Goal: Information Seeking & Learning: Compare options

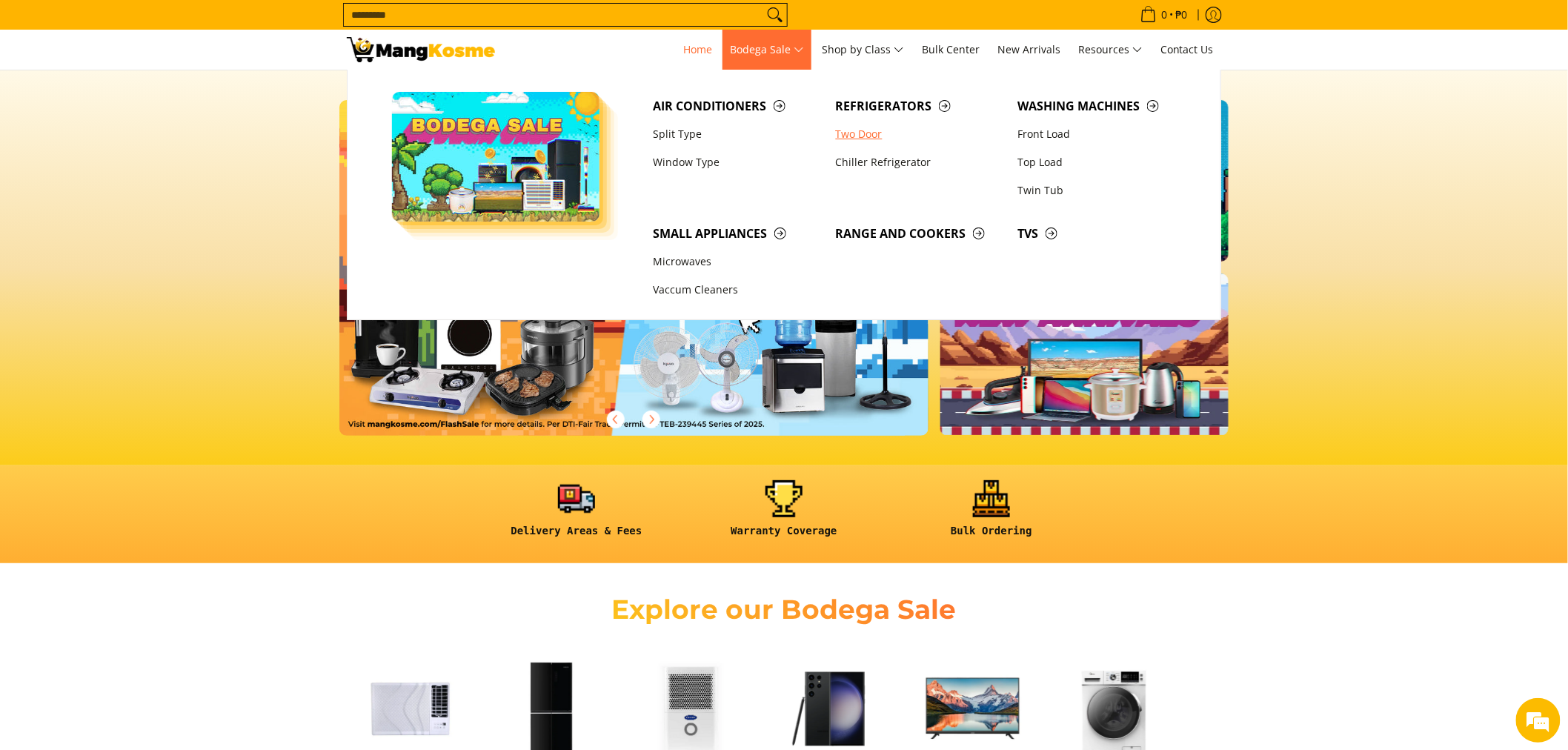
click at [855, 132] on link "Two Door" at bounding box center [919, 134] width 182 height 28
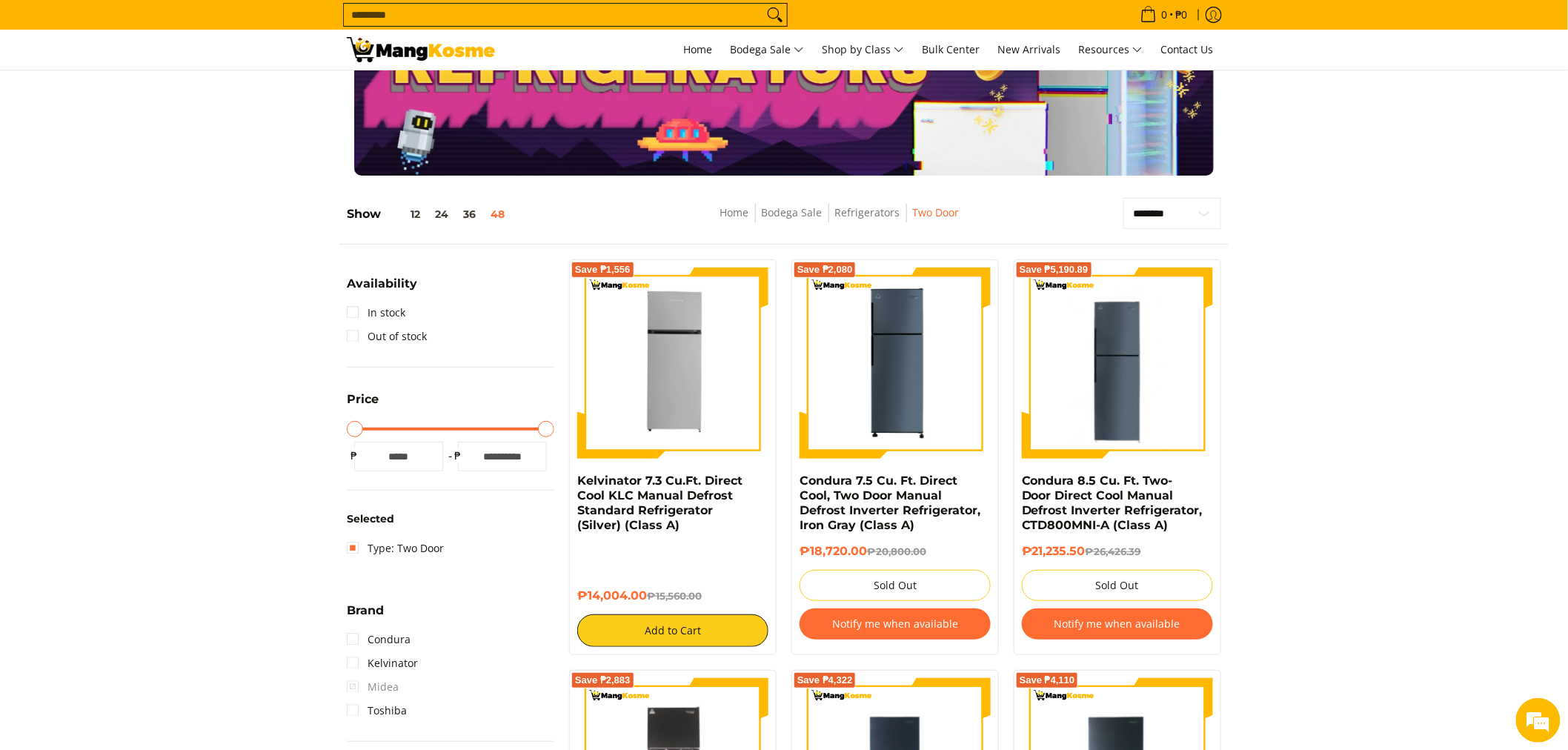
scroll to position [83, 0]
click at [355, 336] on link "Out of stock" at bounding box center [387, 335] width 80 height 24
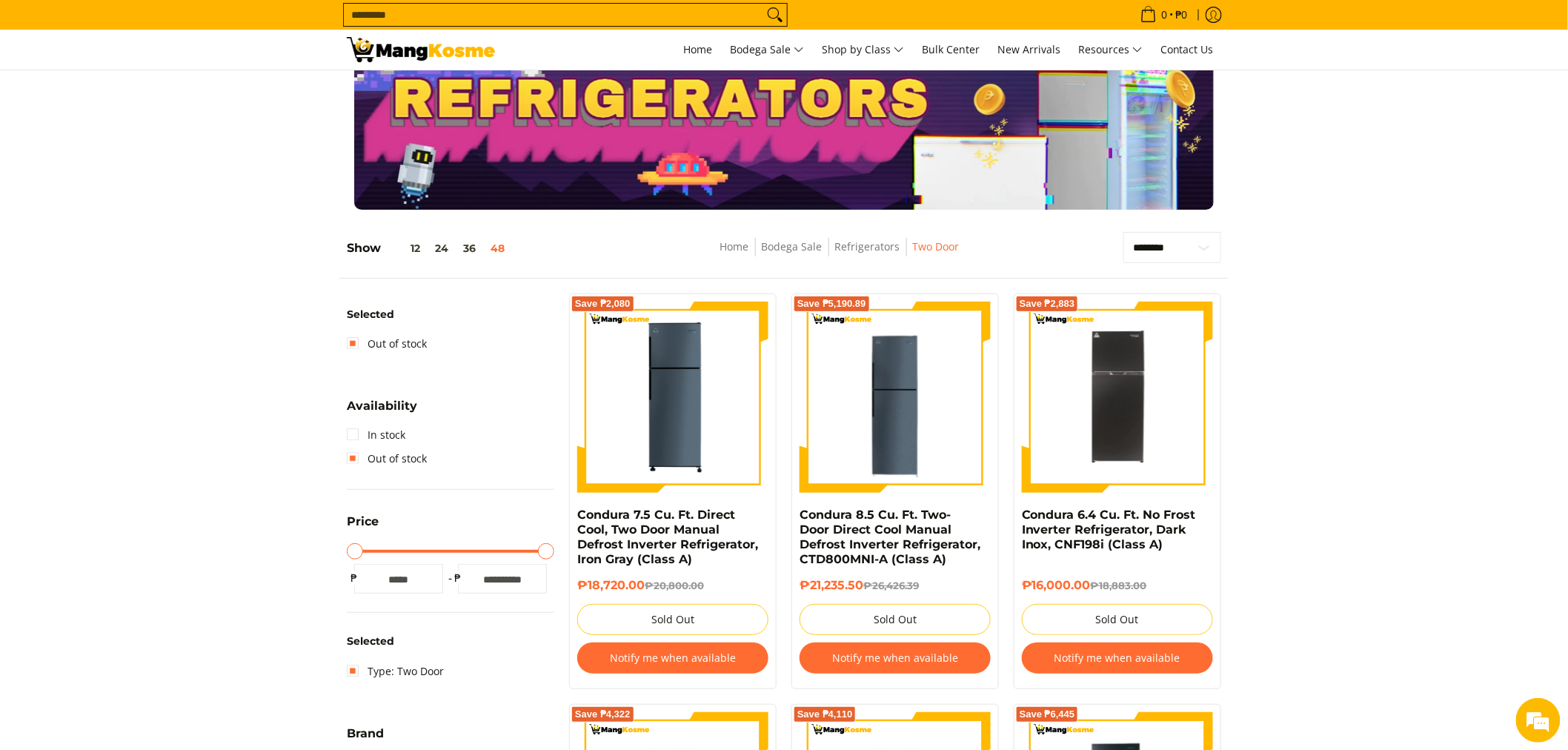
scroll to position [44, 0]
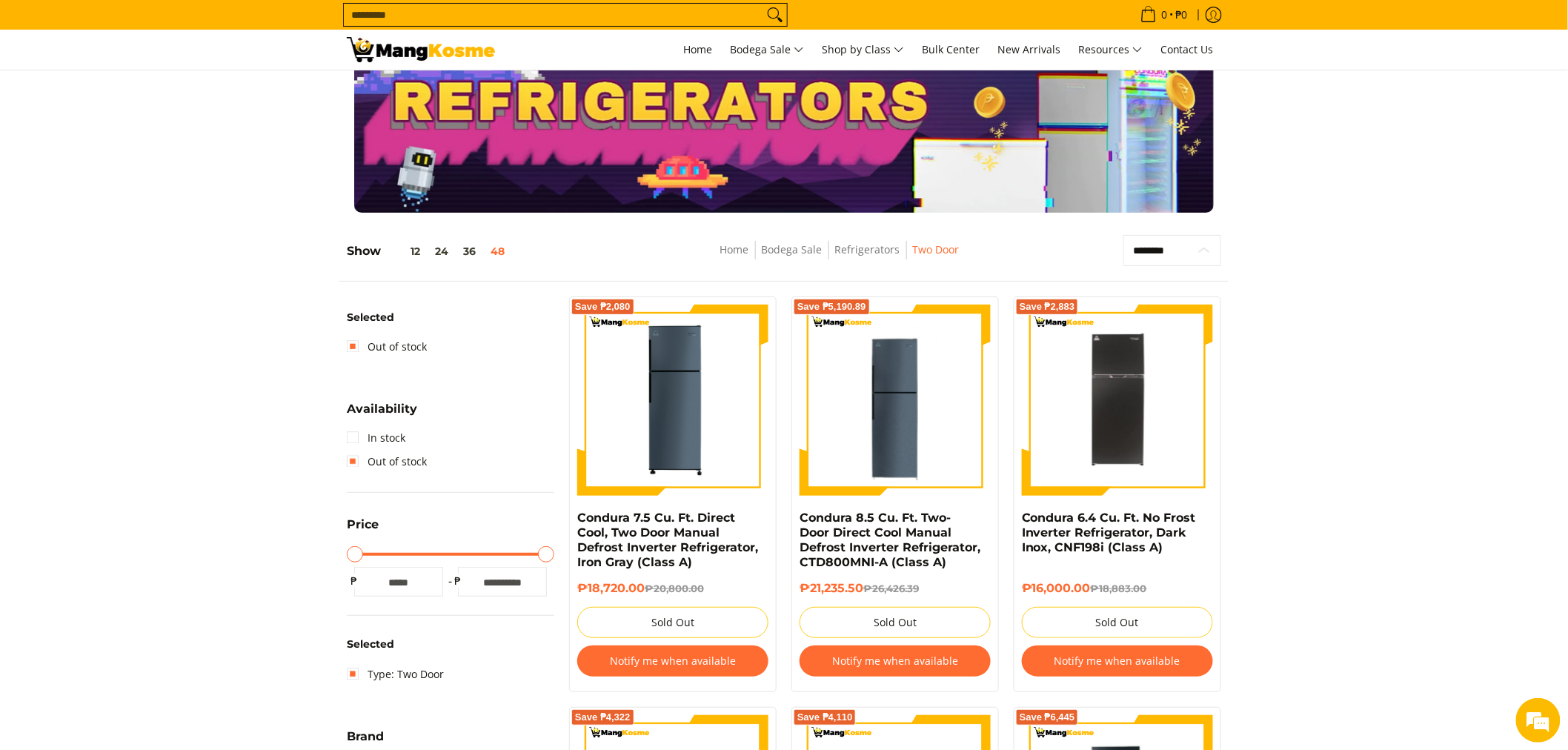
click at [1175, 250] on select "**********" at bounding box center [1173, 251] width 98 height 31
select select "**********"
click at [1124, 235] on select "**********" at bounding box center [1173, 251] width 98 height 31
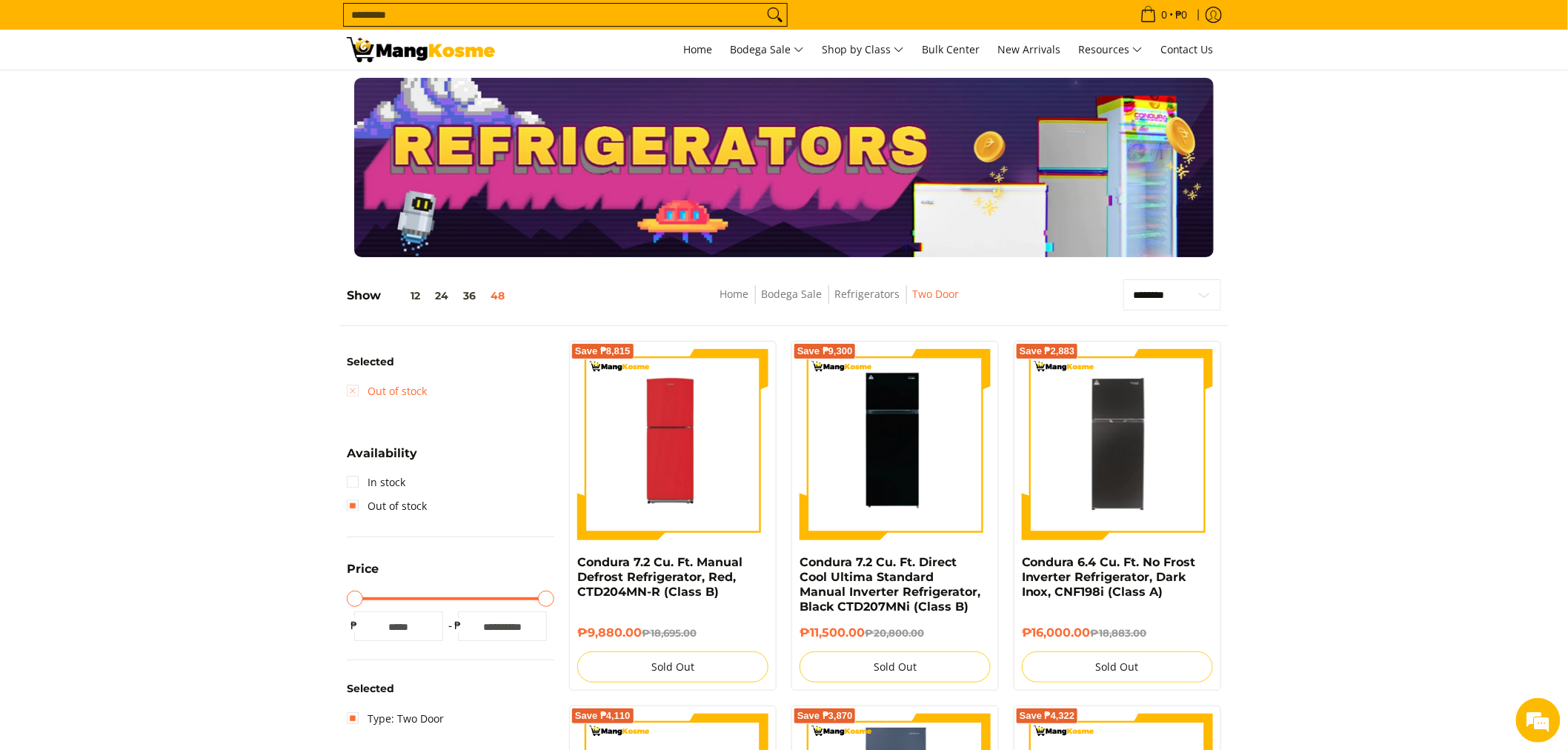
click at [359, 389] on link "Out of stock" at bounding box center [387, 391] width 80 height 24
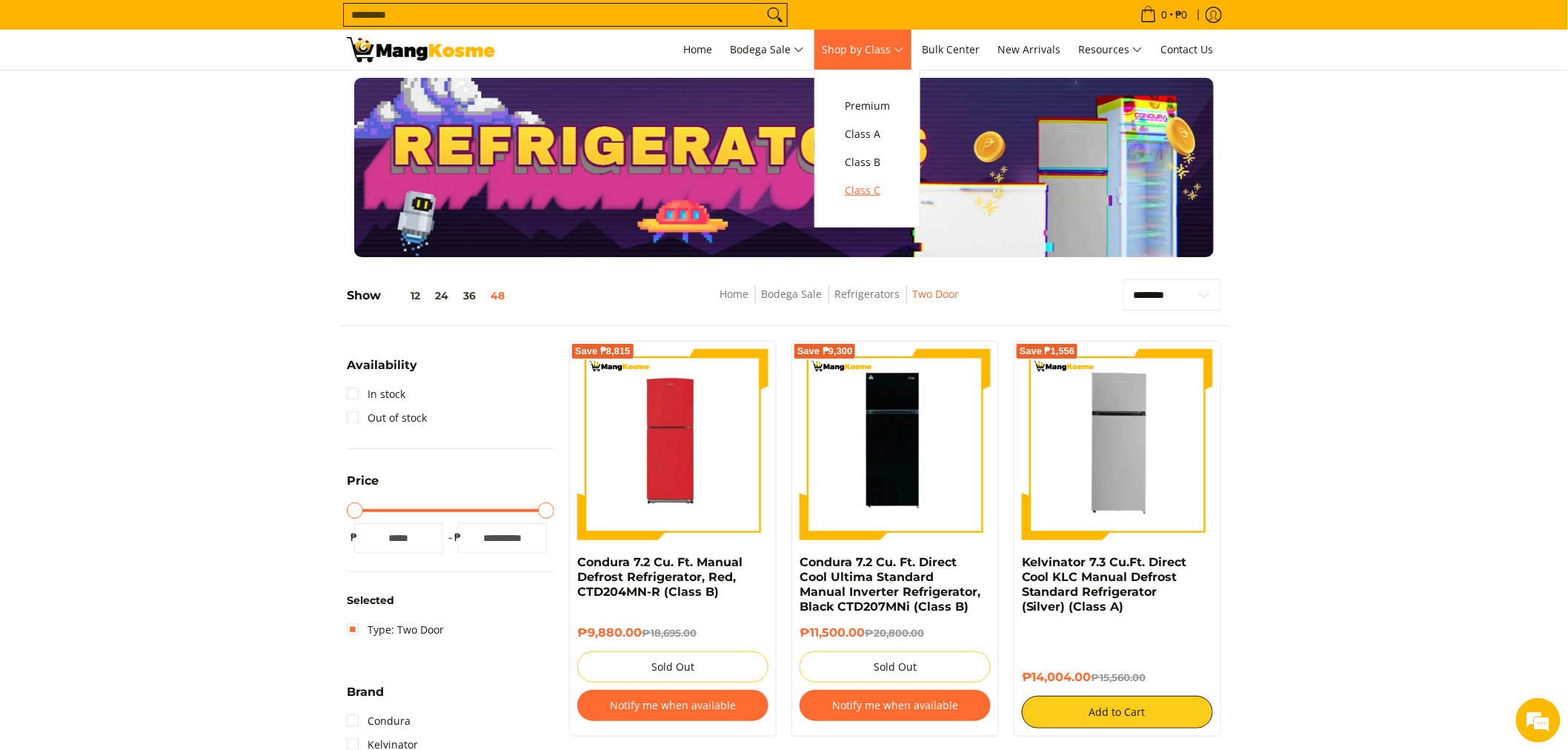
click at [869, 188] on span "Class C" at bounding box center [867, 190] width 45 height 19
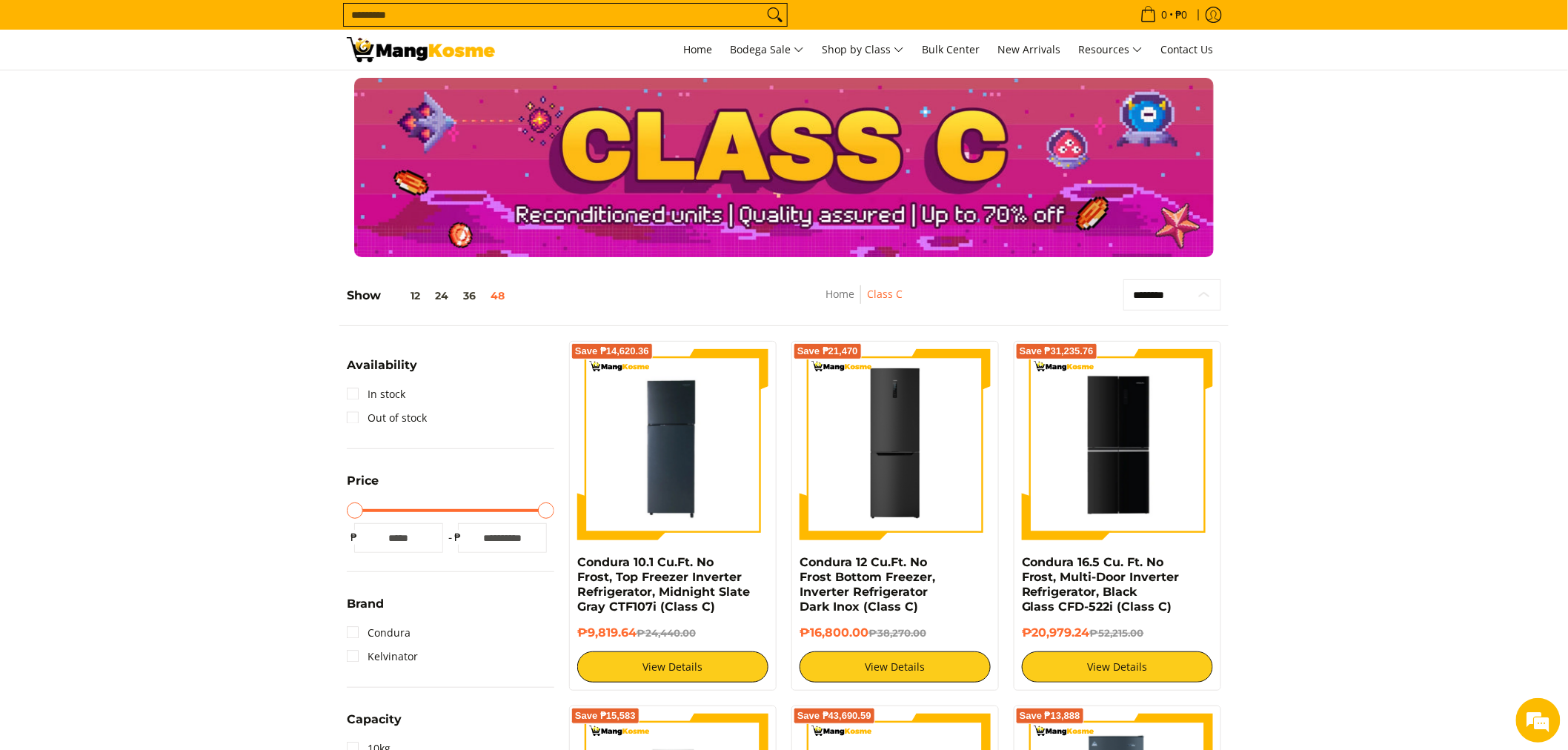
click at [1174, 292] on select "**********" at bounding box center [1173, 295] width 98 height 31
select select "**********"
click at [1124, 279] on select "**********" at bounding box center [1173, 295] width 98 height 31
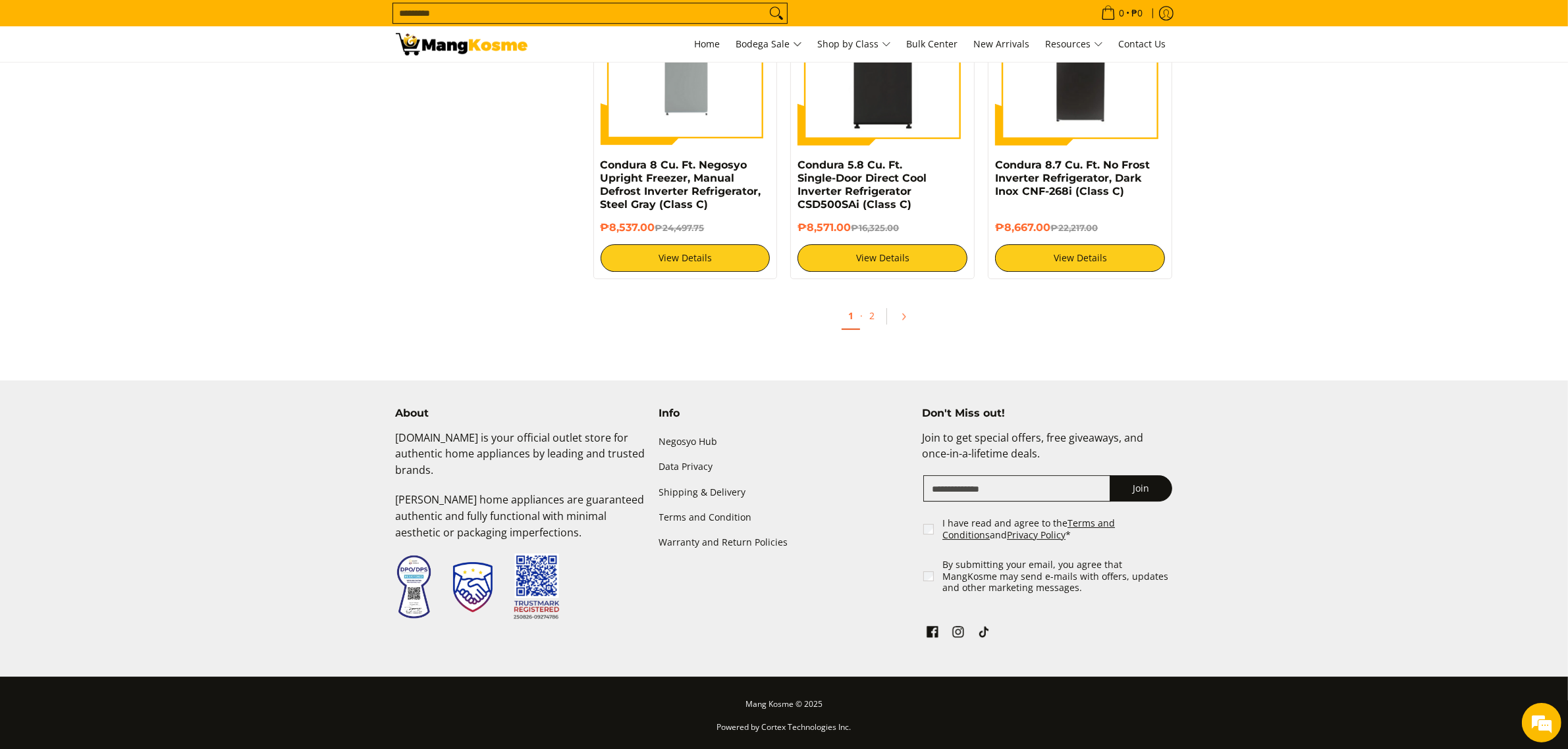
scroll to position [5170, 0]
click at [875, 317] on link "2" at bounding box center [871, 316] width 18 height 27
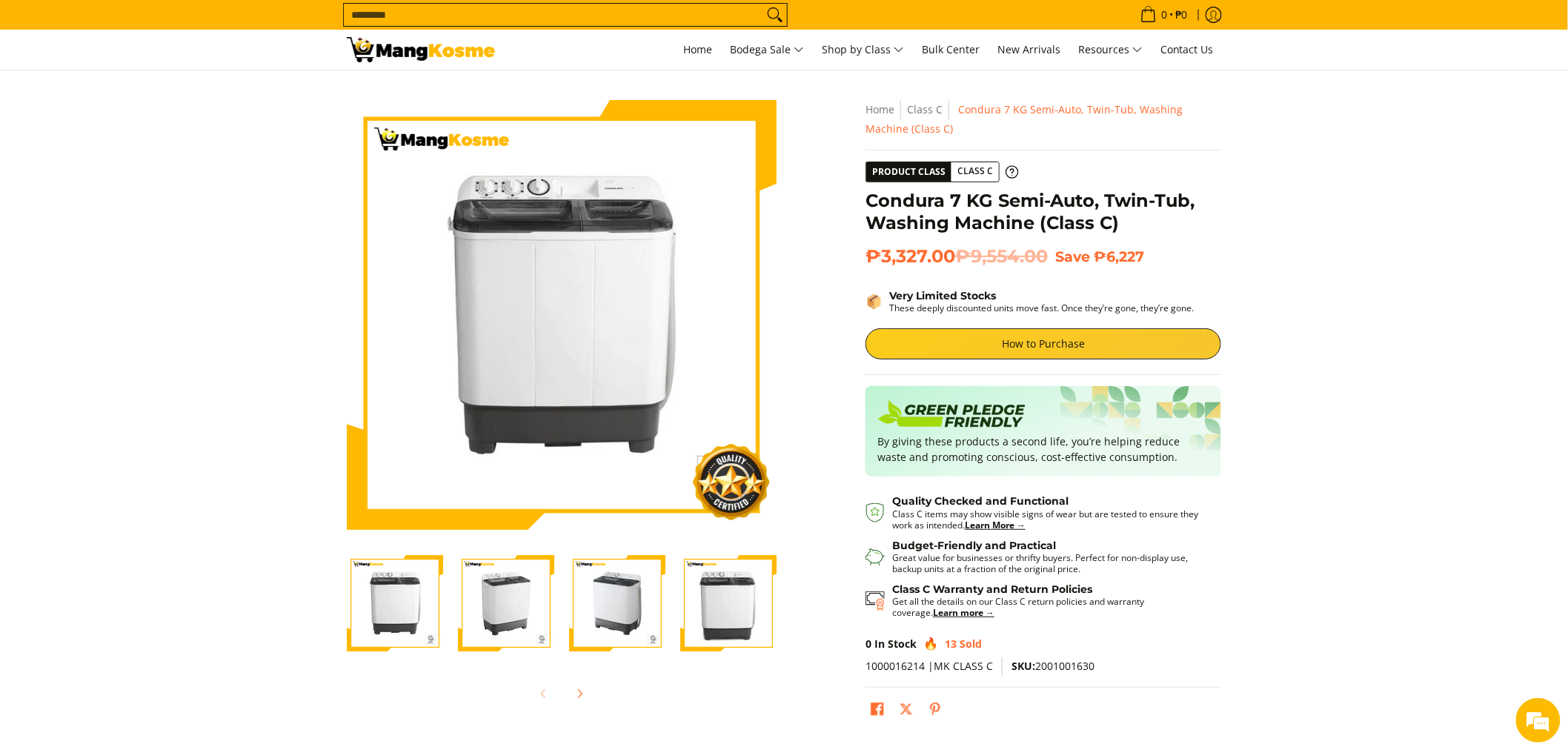
click at [391, 627] on img "condura-semi-automatic-7-kilos-twin-tub-washing-machine-front-view-mang-kosme" at bounding box center [395, 603] width 96 height 96
click at [498, 615] on img "condura-semi-automatic-7-kilos-twin-tub-washing-machine-right-side-view-mang-ko…" at bounding box center [507, 603] width 96 height 96
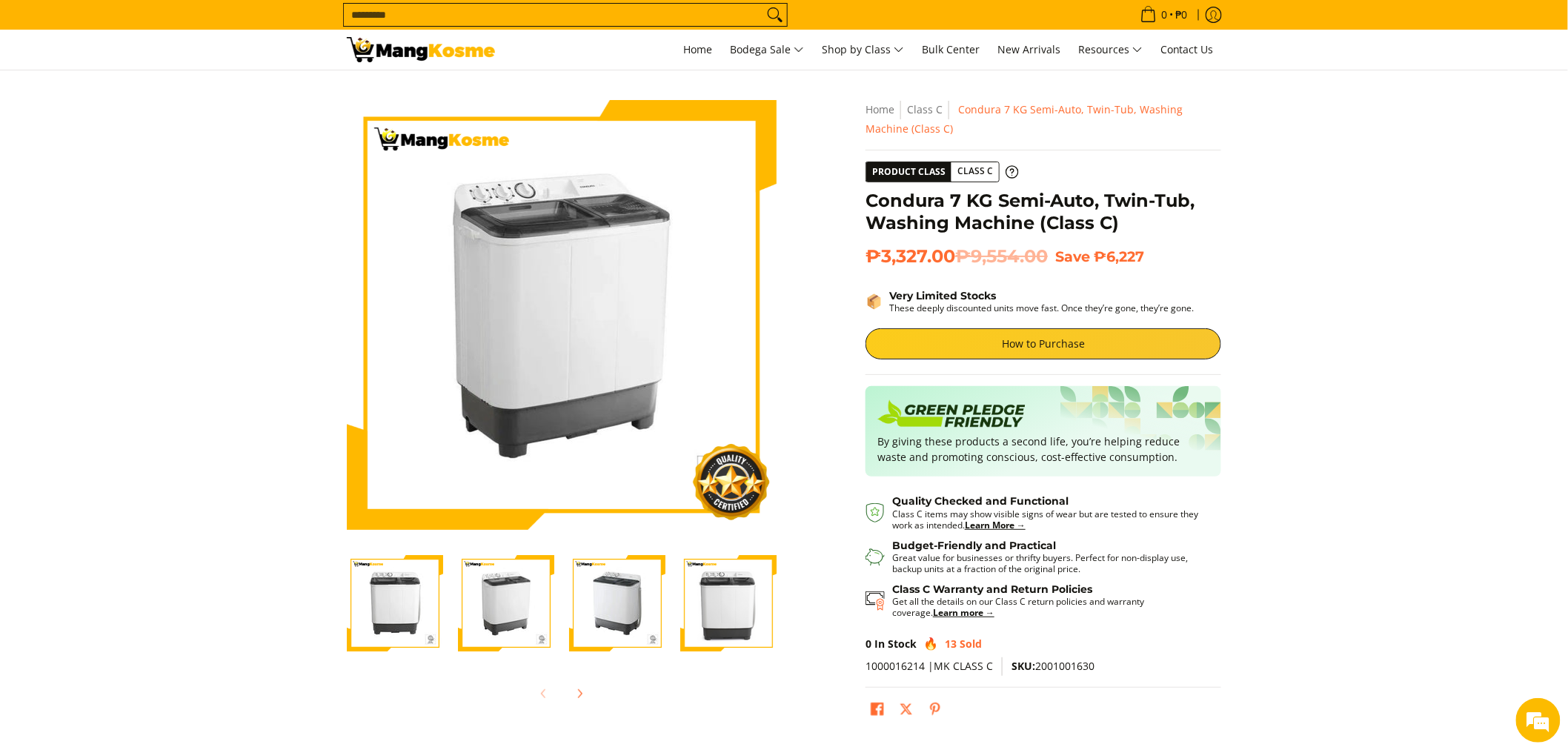
click at [602, 614] on img "condura-semi-automatic-7-kilos-twin-tub-washing-machine-left-side-view-mang-kos…" at bounding box center [618, 603] width 96 height 96
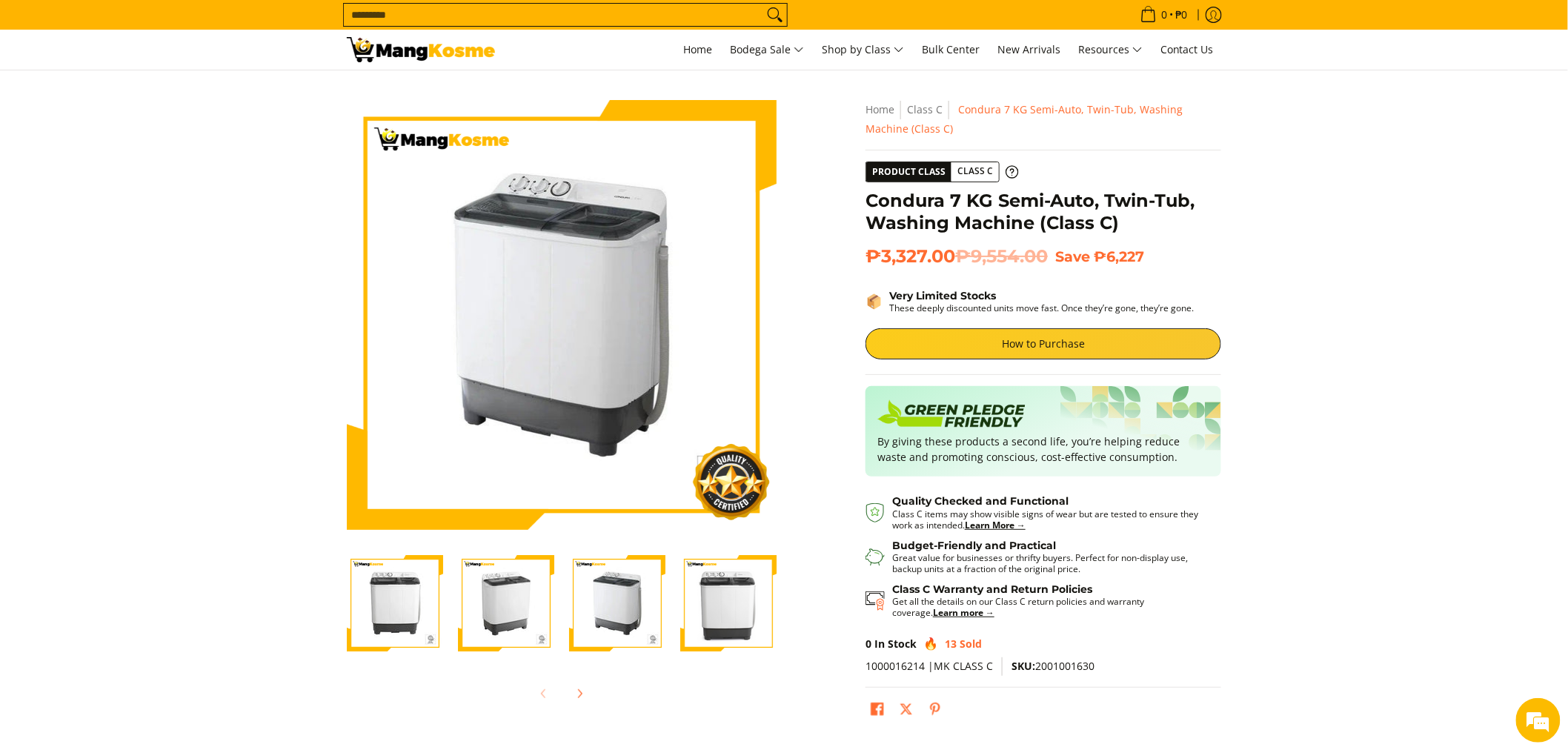
click at [714, 618] on img "condura-semi-automatic-7-kilos-twin-tub-washing-machine-without-icc-sticker-fro…" at bounding box center [729, 603] width 96 height 96
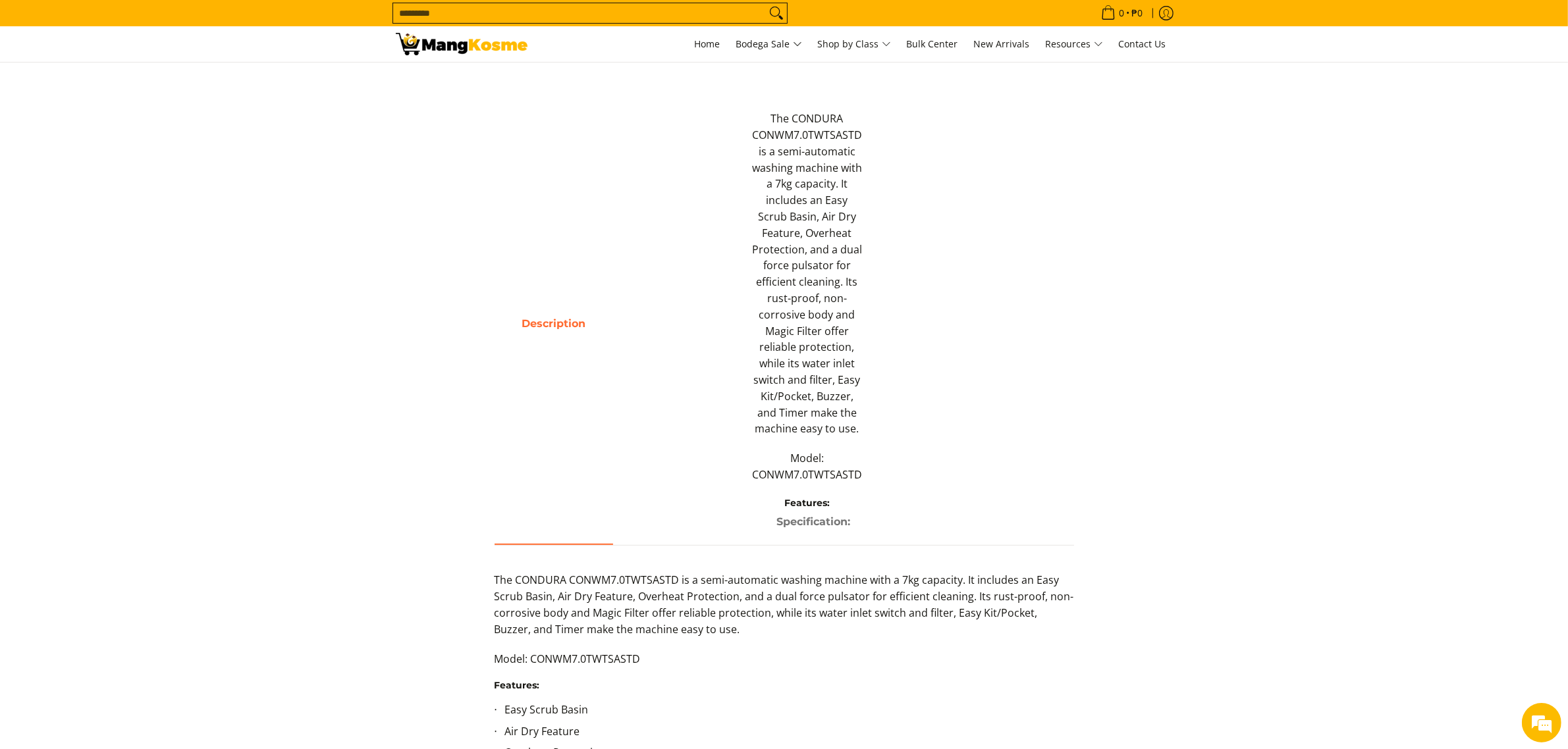
scroll to position [9, 0]
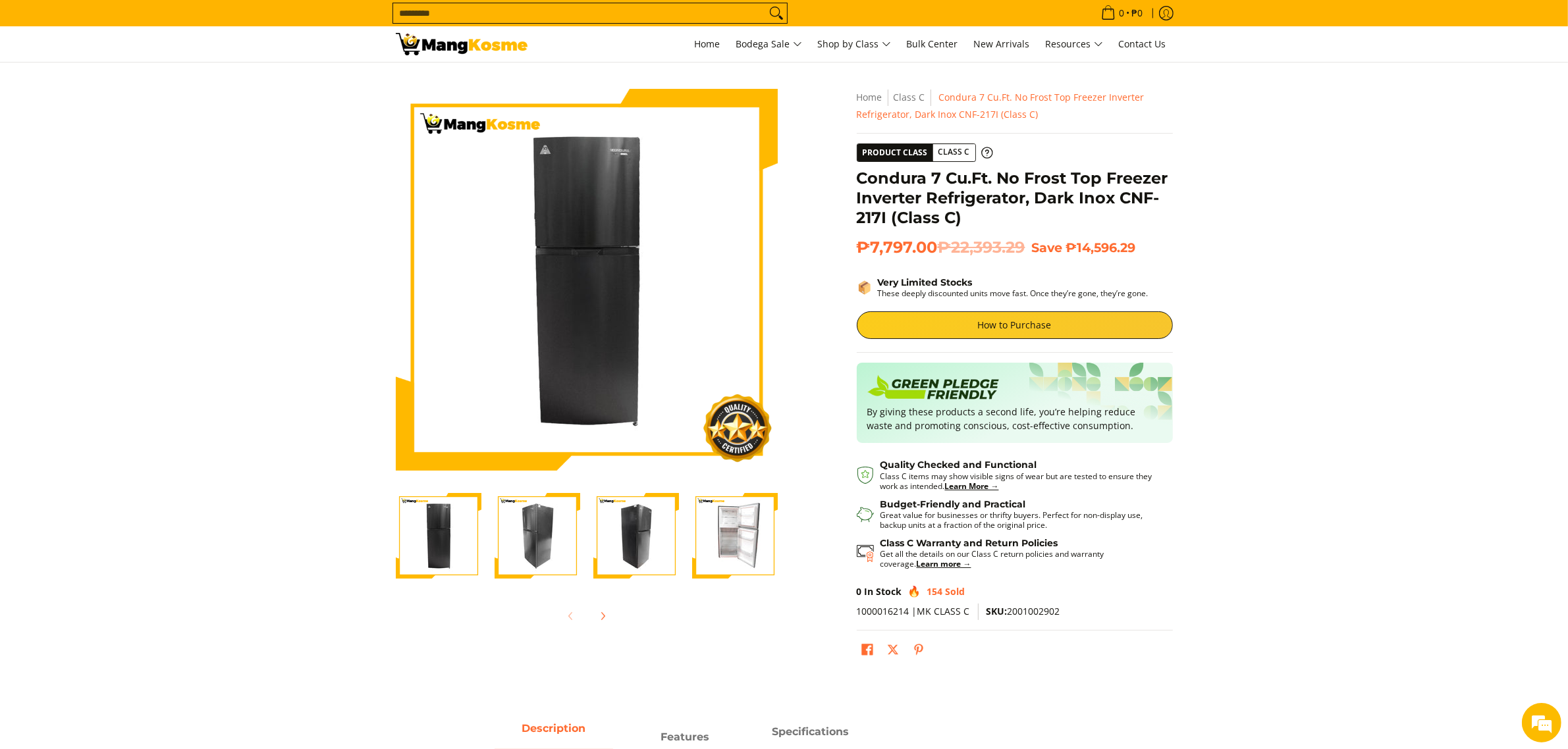
click at [748, 552] on img "Condura 7 Cu.Ft. No Frost Top Freezer Inverter Refrigerator, Dark Inox CNF-217I…" at bounding box center [735, 536] width 86 height 86
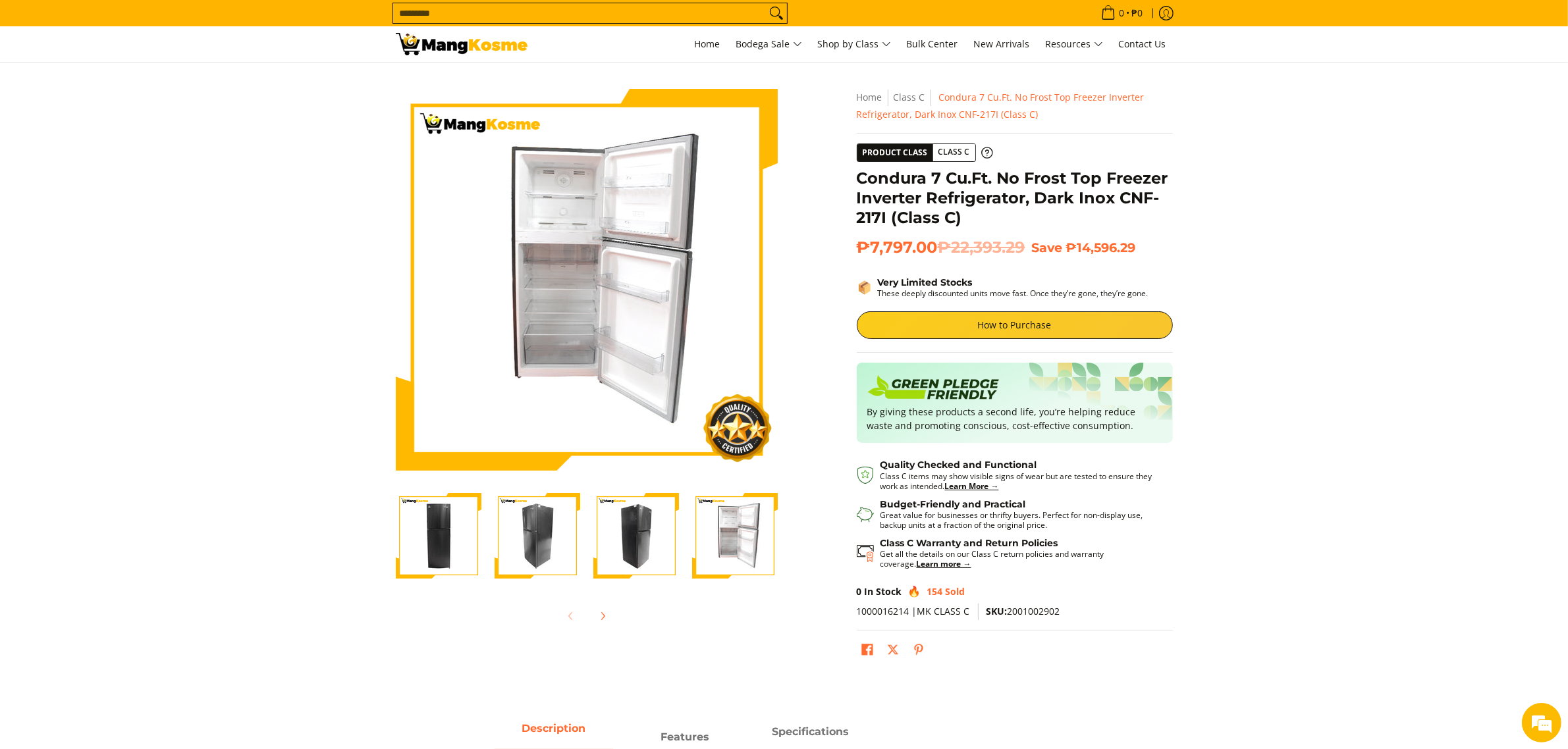
click at [665, 554] on img "Condura 7 Cu.Ft. No Frost Top Freezer Inverter Refrigerator, Dark Inox CNF-217I…" at bounding box center [636, 536] width 86 height 86
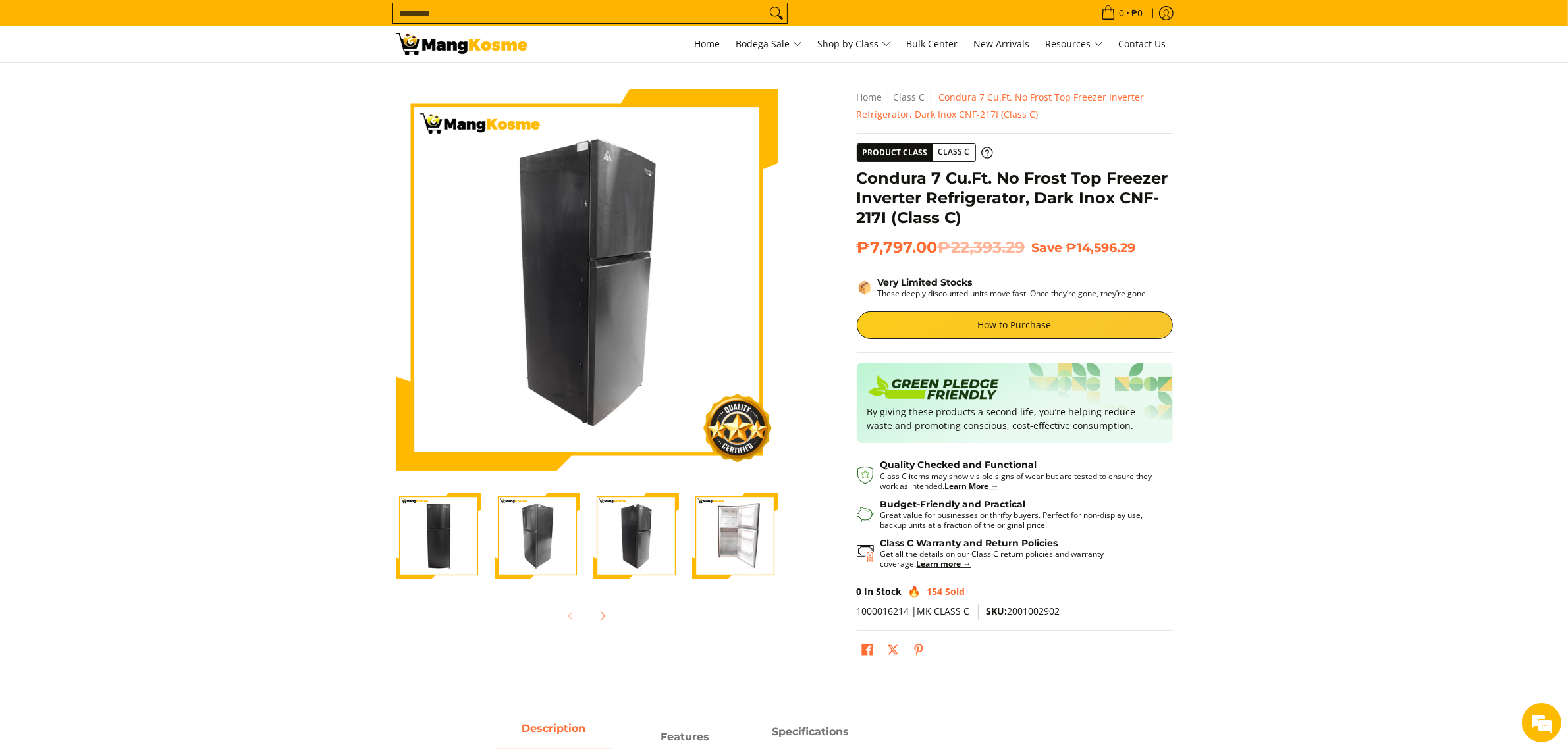
click at [574, 552] on img "Condura 7 Cu.Ft. No Frost Top Freezer Inverter Refrigerator, Dark Inox CNF-217I…" at bounding box center [537, 536] width 86 height 86
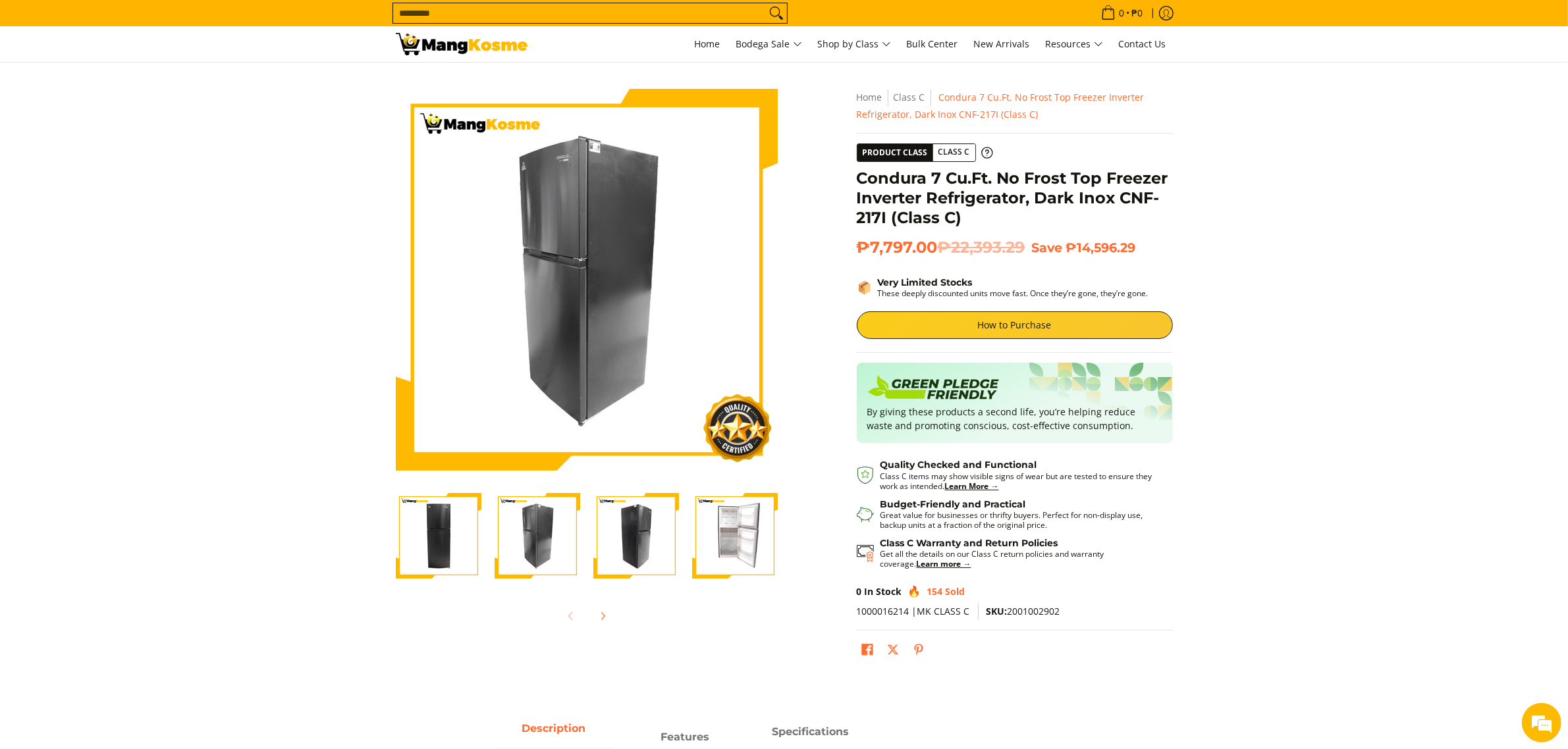
click at [482, 568] on div at bounding box center [438, 536] width 99 height 102
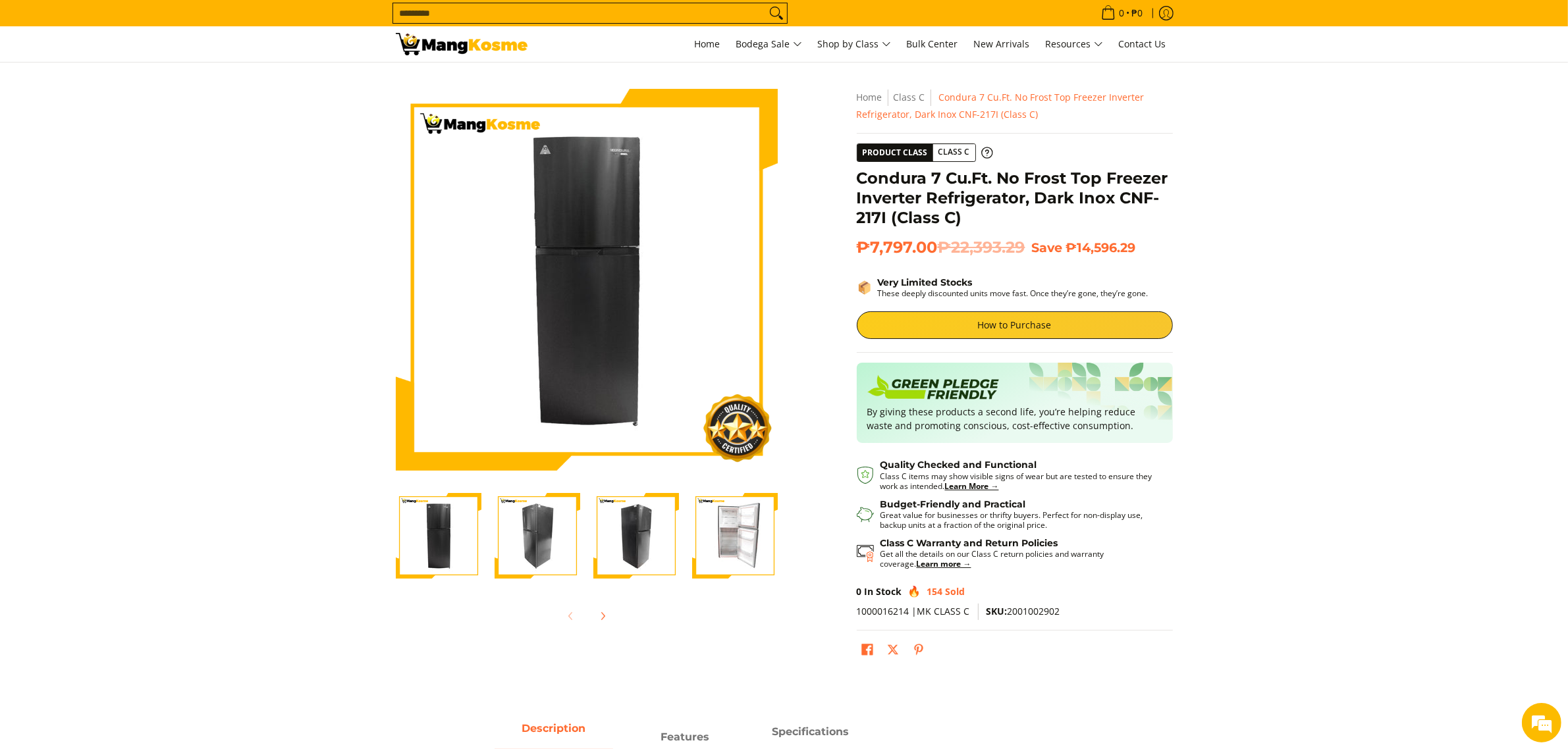
click at [730, 557] on img "Condura 7 Cu.Ft. No Frost Top Freezer Inverter Refrigerator, Dark Inox CNF-217I…" at bounding box center [735, 536] width 86 height 86
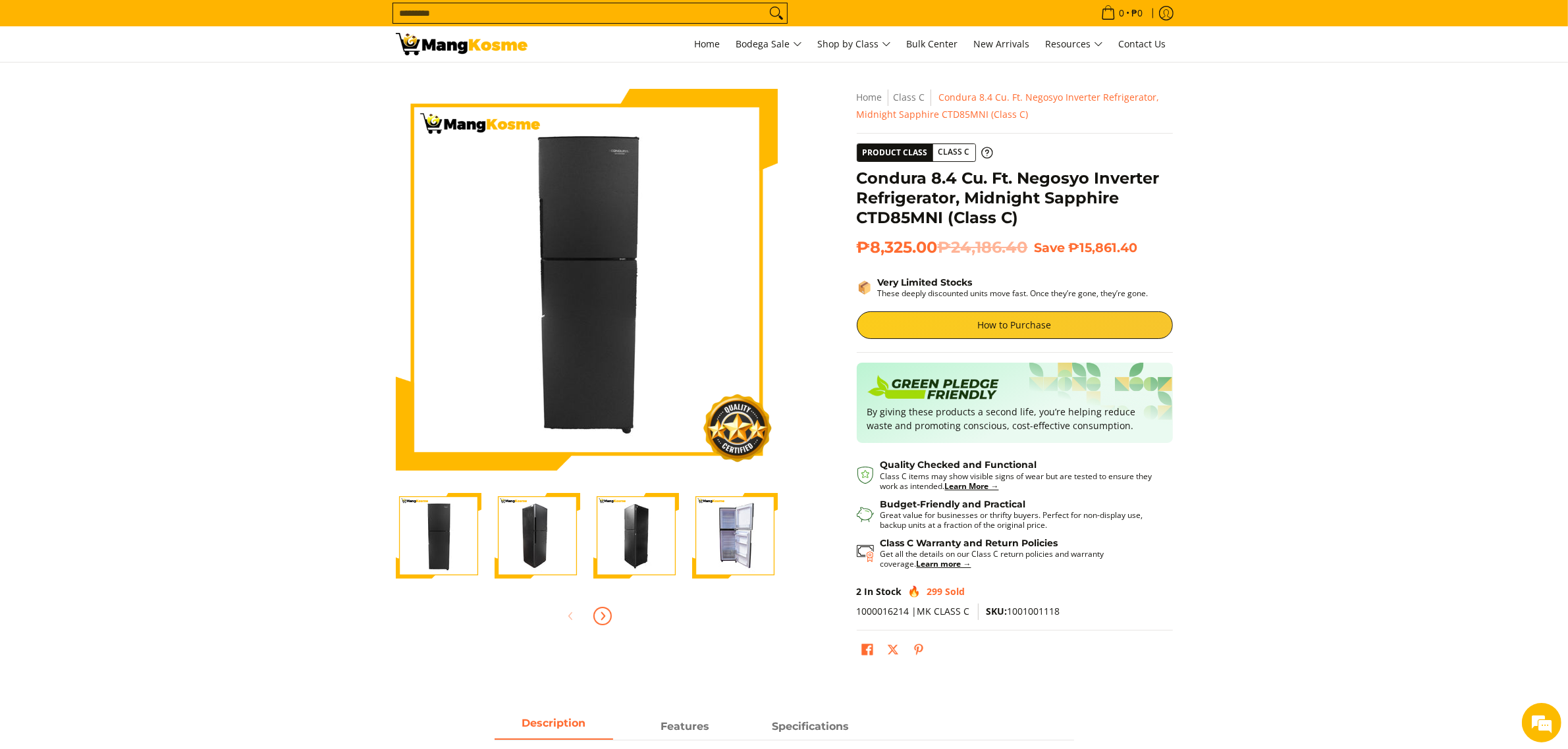
click at [606, 616] on icon "Next" at bounding box center [603, 616] width 11 height 11
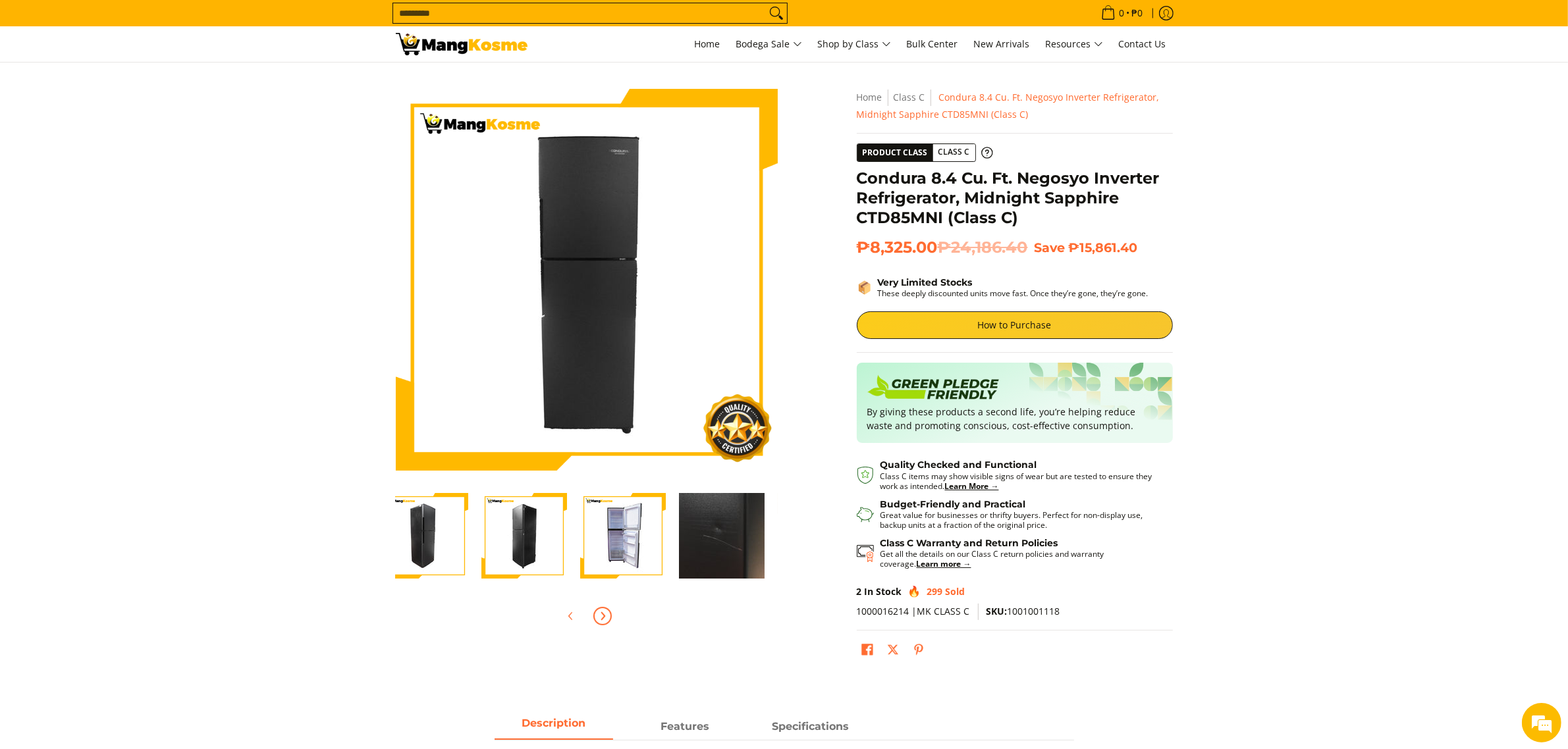
scroll to position [0, 296]
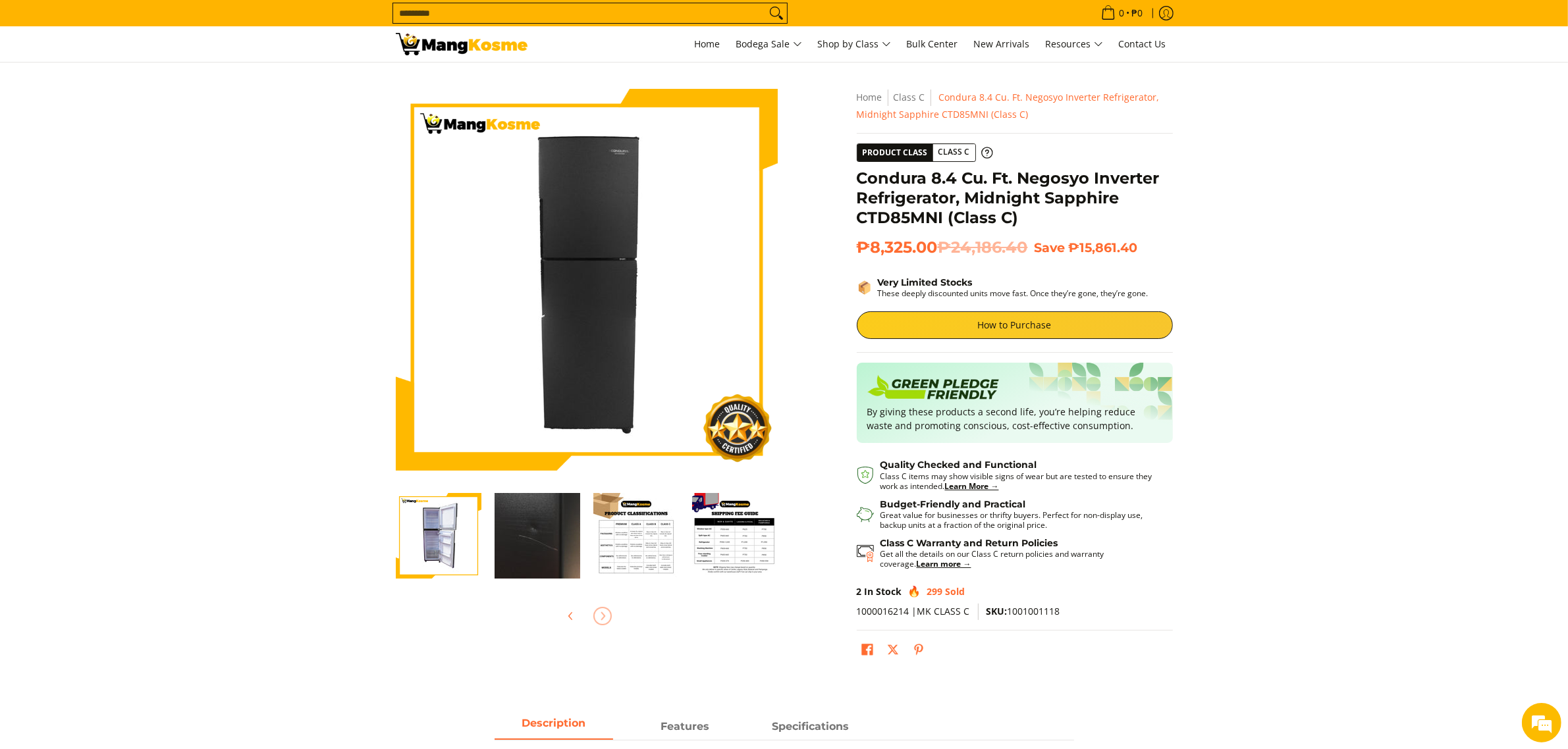
click at [449, 536] on img "Condura 8.4 Cu. Ft. Negosyo Inverter Refrigerator, Midnight Sapphire CTD85MNI (…" at bounding box center [438, 536] width 86 height 86
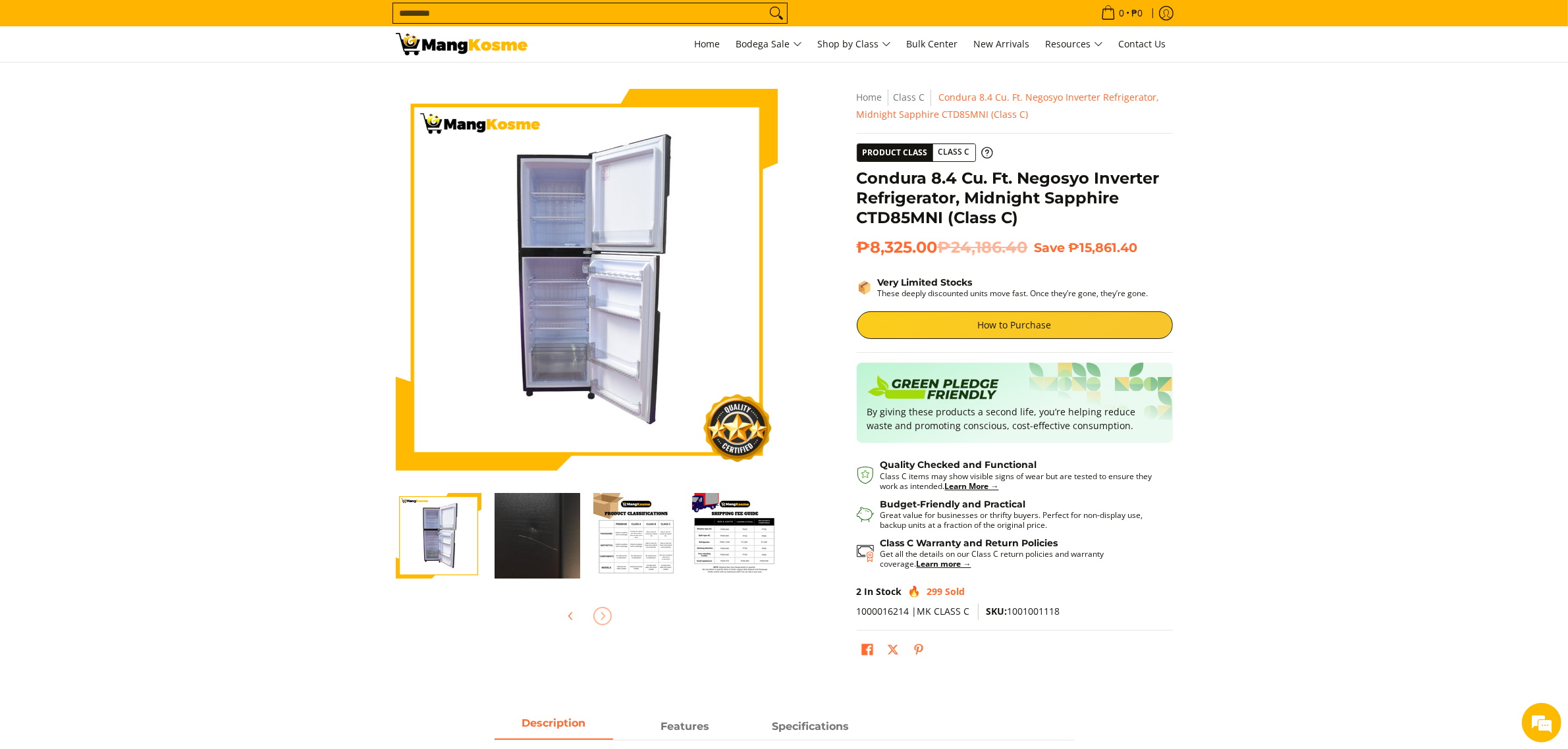
click at [550, 545] on img "Condura 8.4 Cu. Ft. Negosyo Inverter Refrigerator, Midnight Sapphire CTD85MNI (…" at bounding box center [537, 536] width 86 height 86
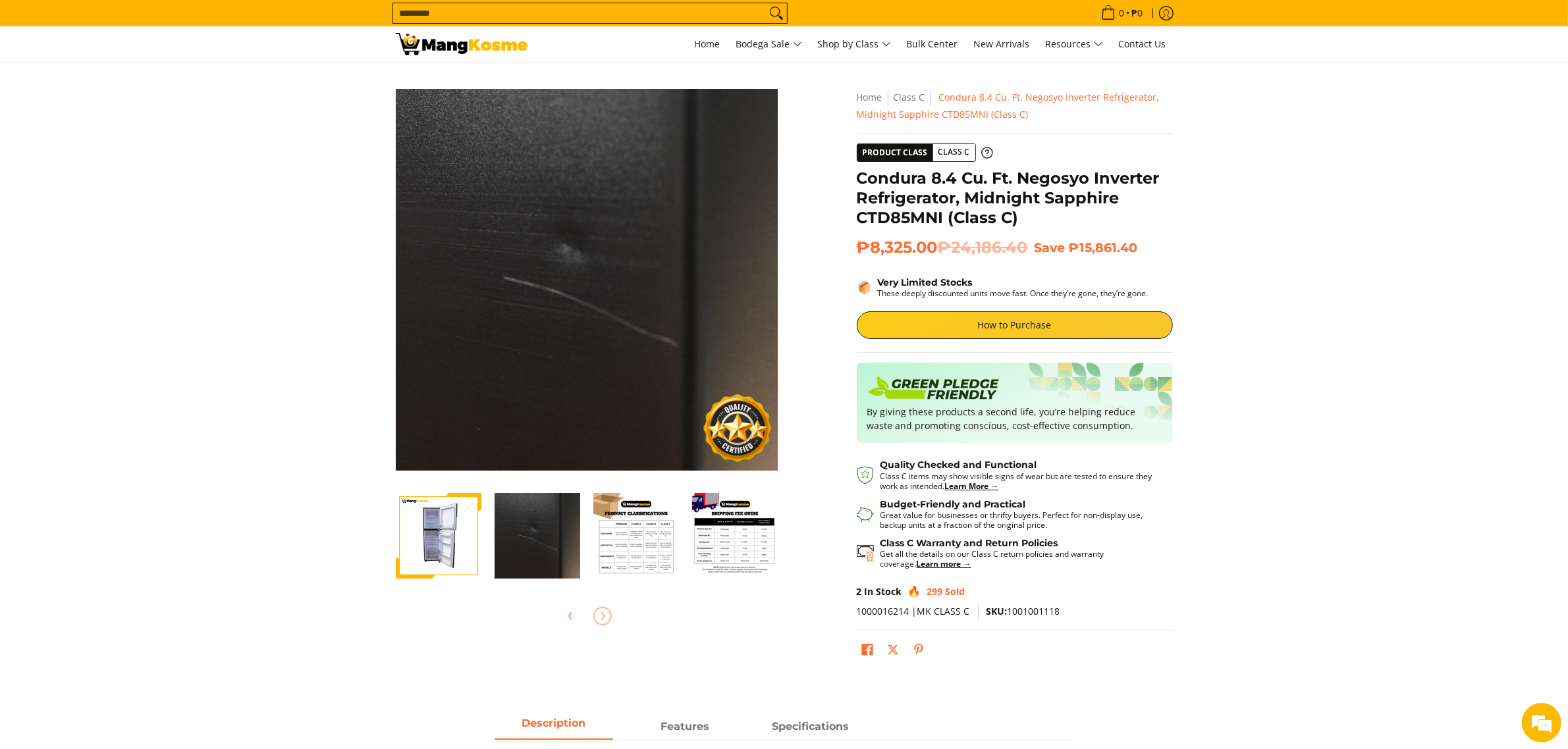
click at [613, 544] on img "Condura 8.4 Cu. Ft. Negosyo Inverter Refrigerator, Midnight Sapphire CTD85MNI (…" at bounding box center [636, 536] width 86 height 86
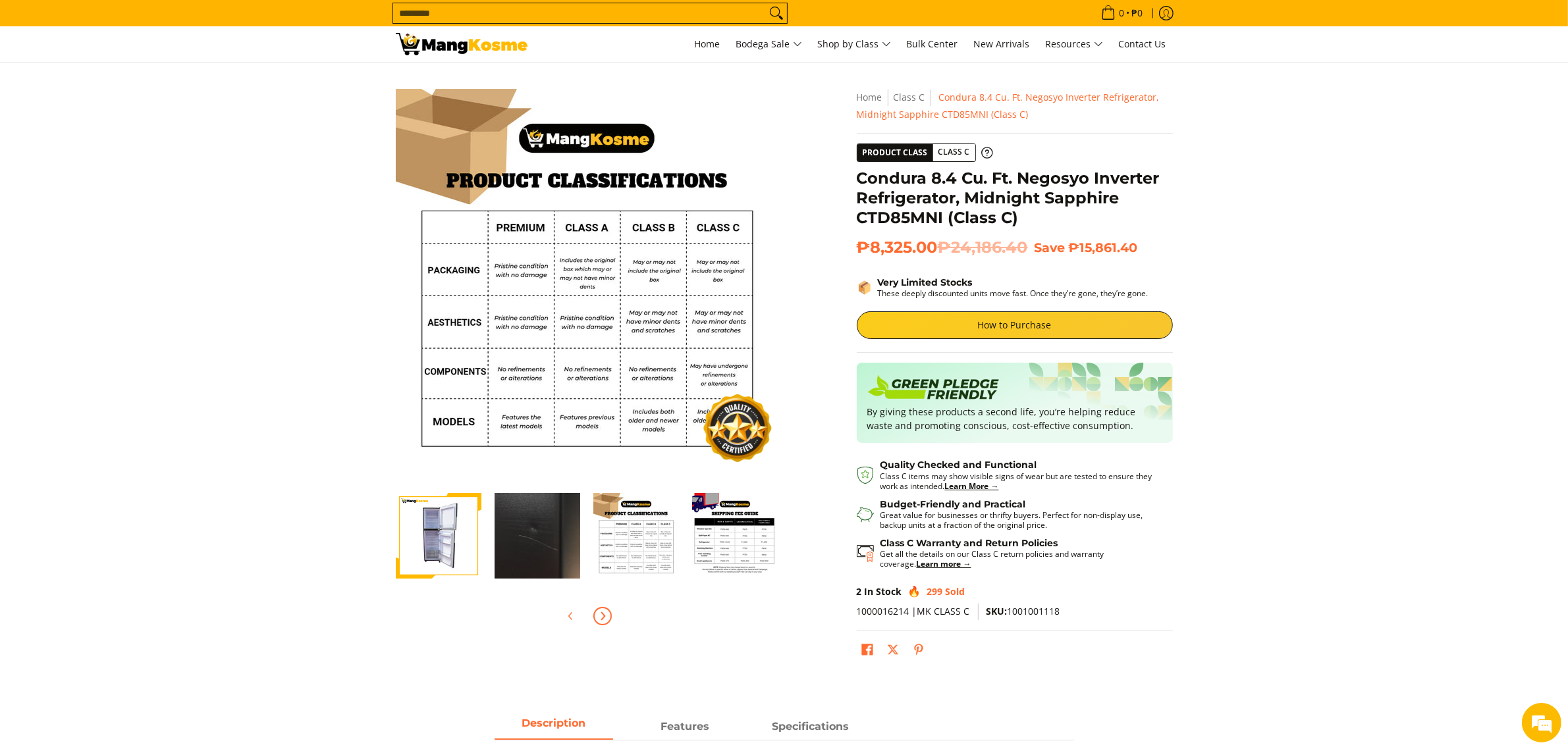
scroll to position [0, 294]
click at [756, 547] on img "mang-kosme-shipping-fee-guide-infographic" at bounding box center [737, 536] width 86 height 86
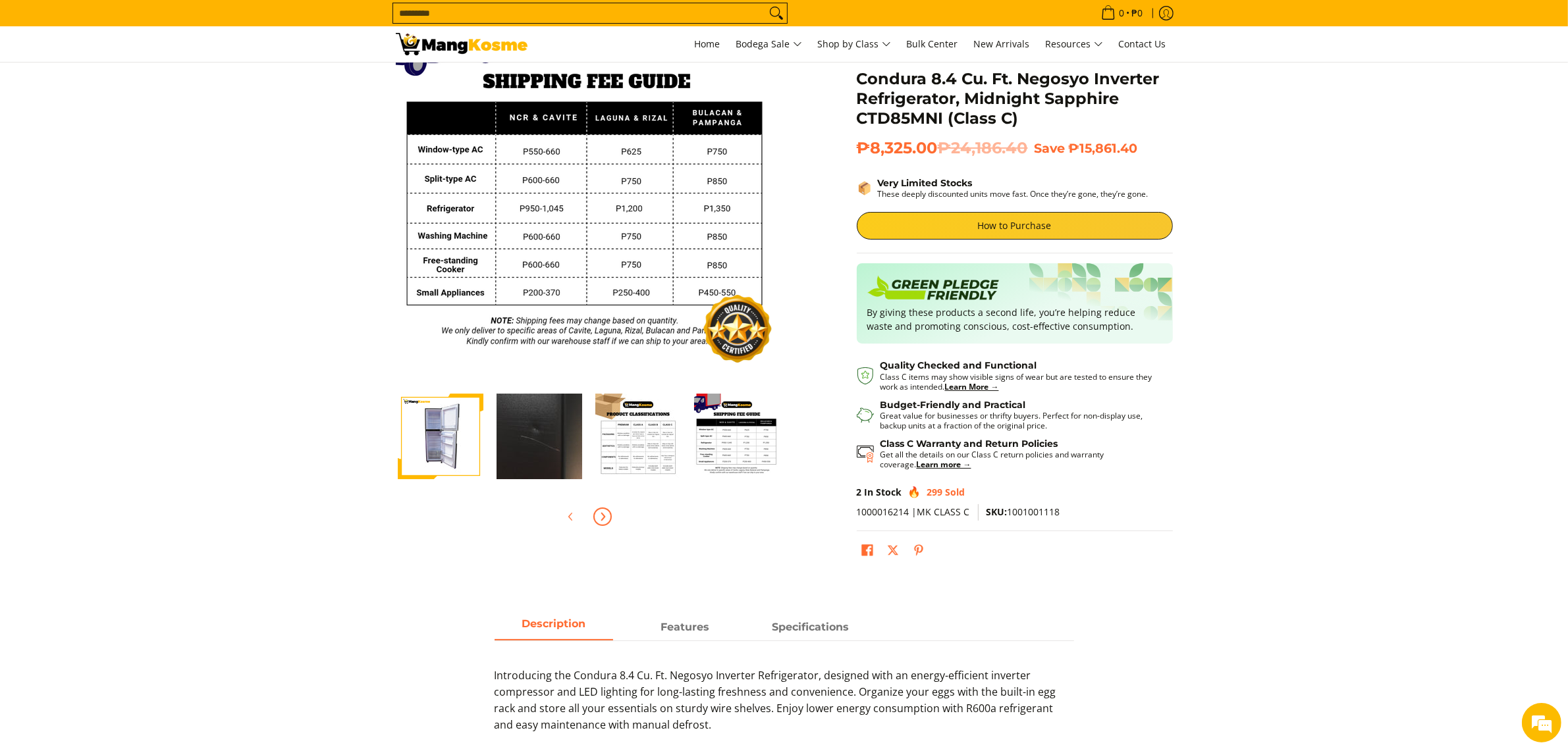
scroll to position [82, 0]
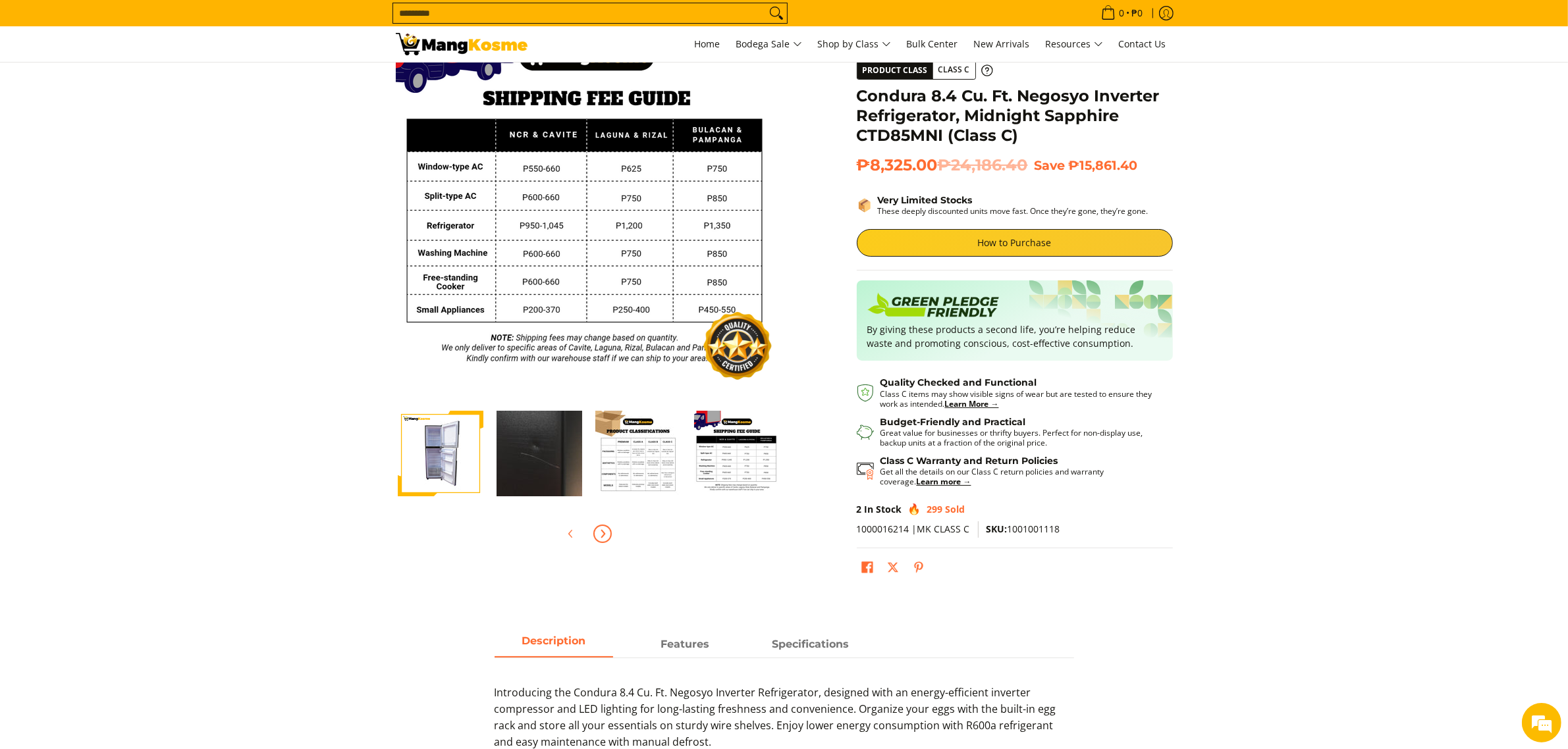
click at [433, 462] on img "Condura 8.4 Cu. Ft. Negosyo Inverter Refrigerator, Midnight Sapphire CTD85MNI (…" at bounding box center [441, 454] width 86 height 86
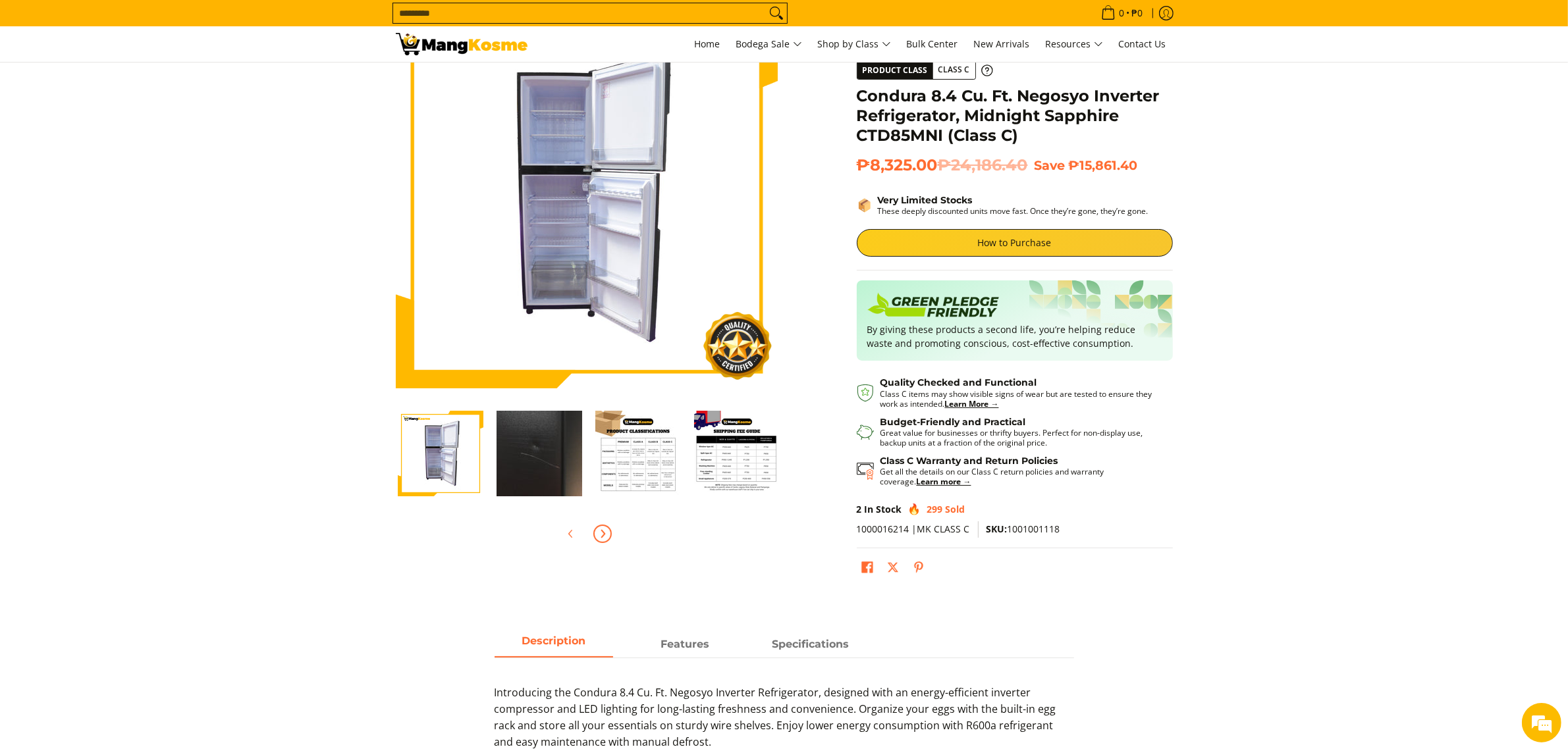
scroll to position [0, 0]
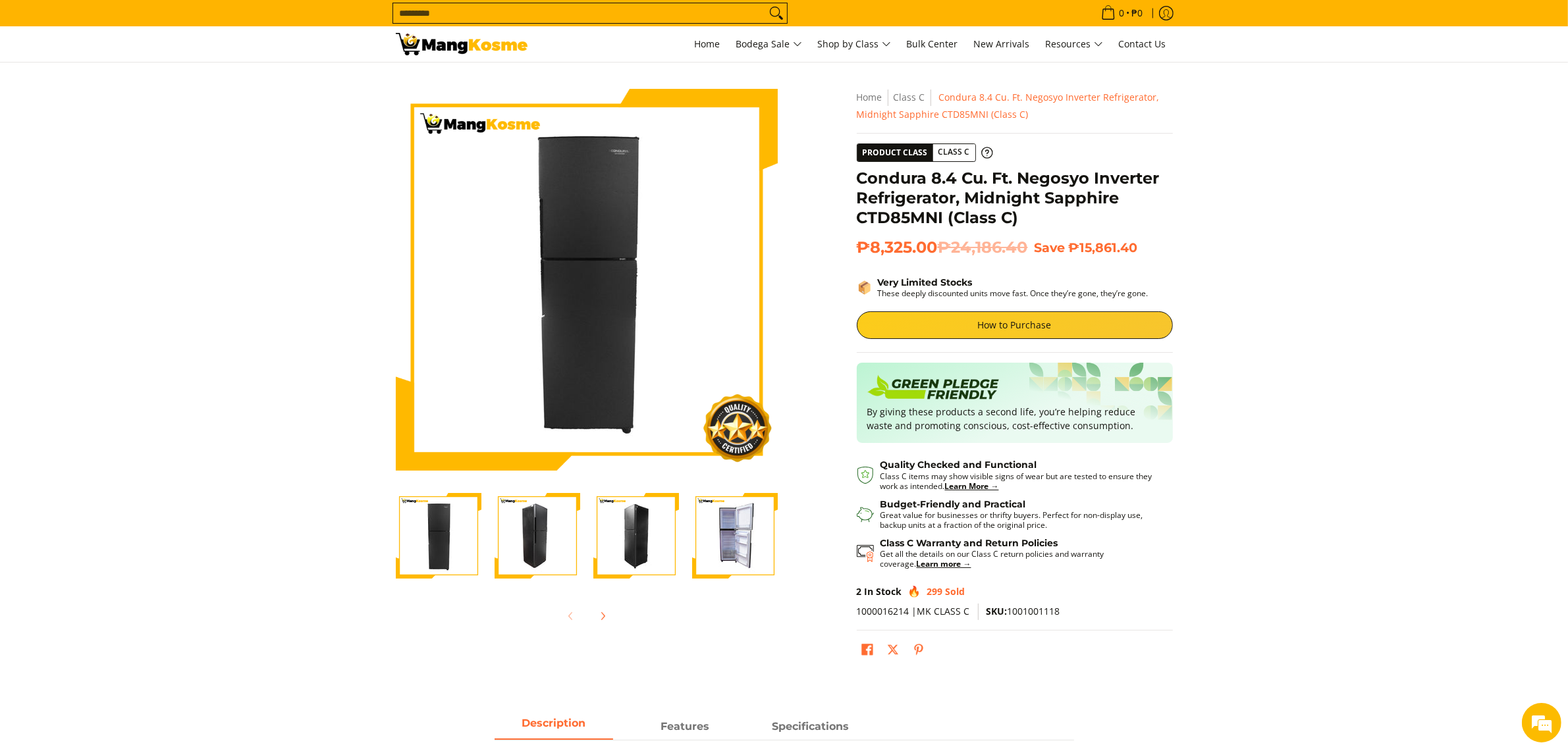
click at [715, 550] on img "Condura 8.4 Cu. Ft. Negosyo Inverter Refrigerator, Midnight Sapphire CTD85MNI (…" at bounding box center [735, 536] width 86 height 86
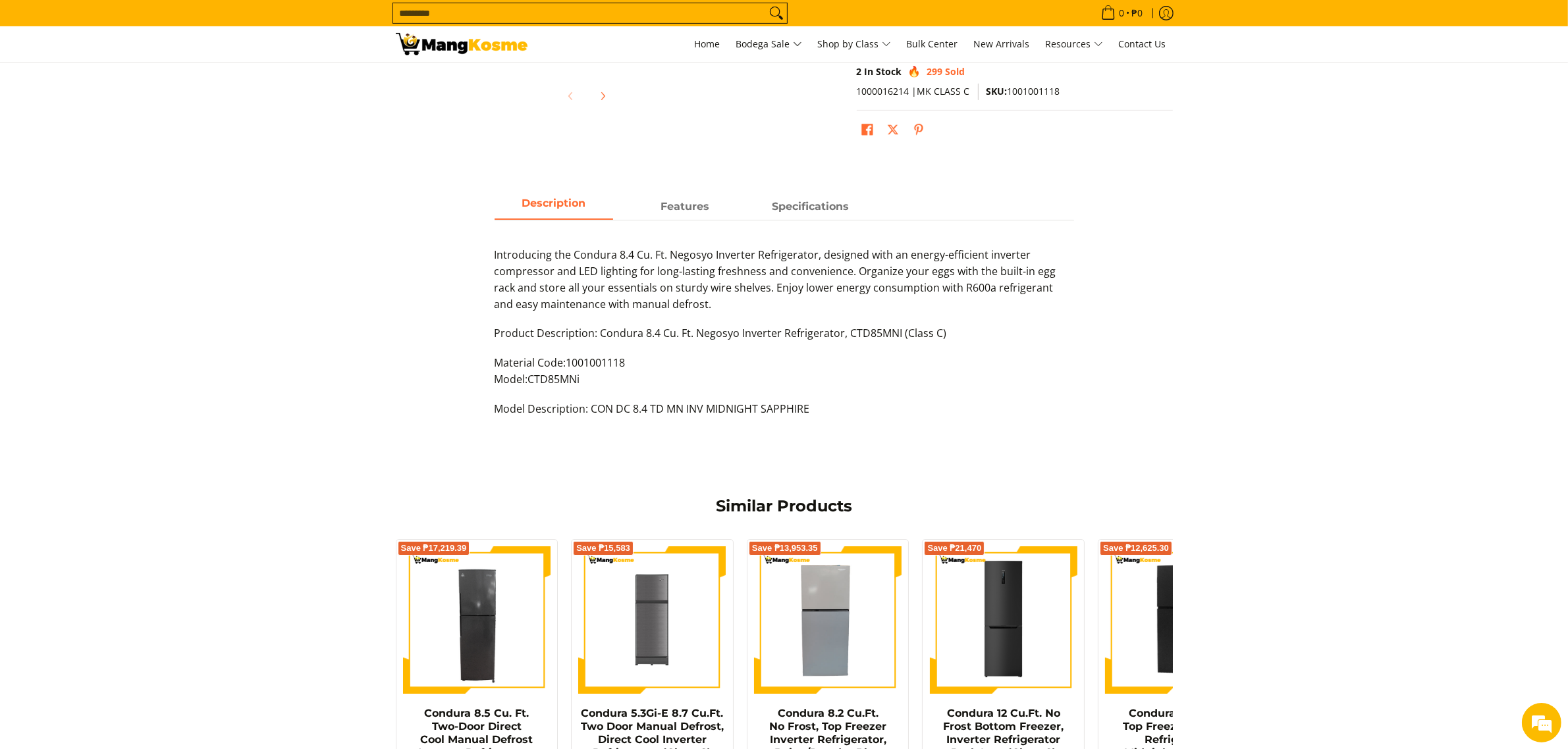
scroll to position [494, 0]
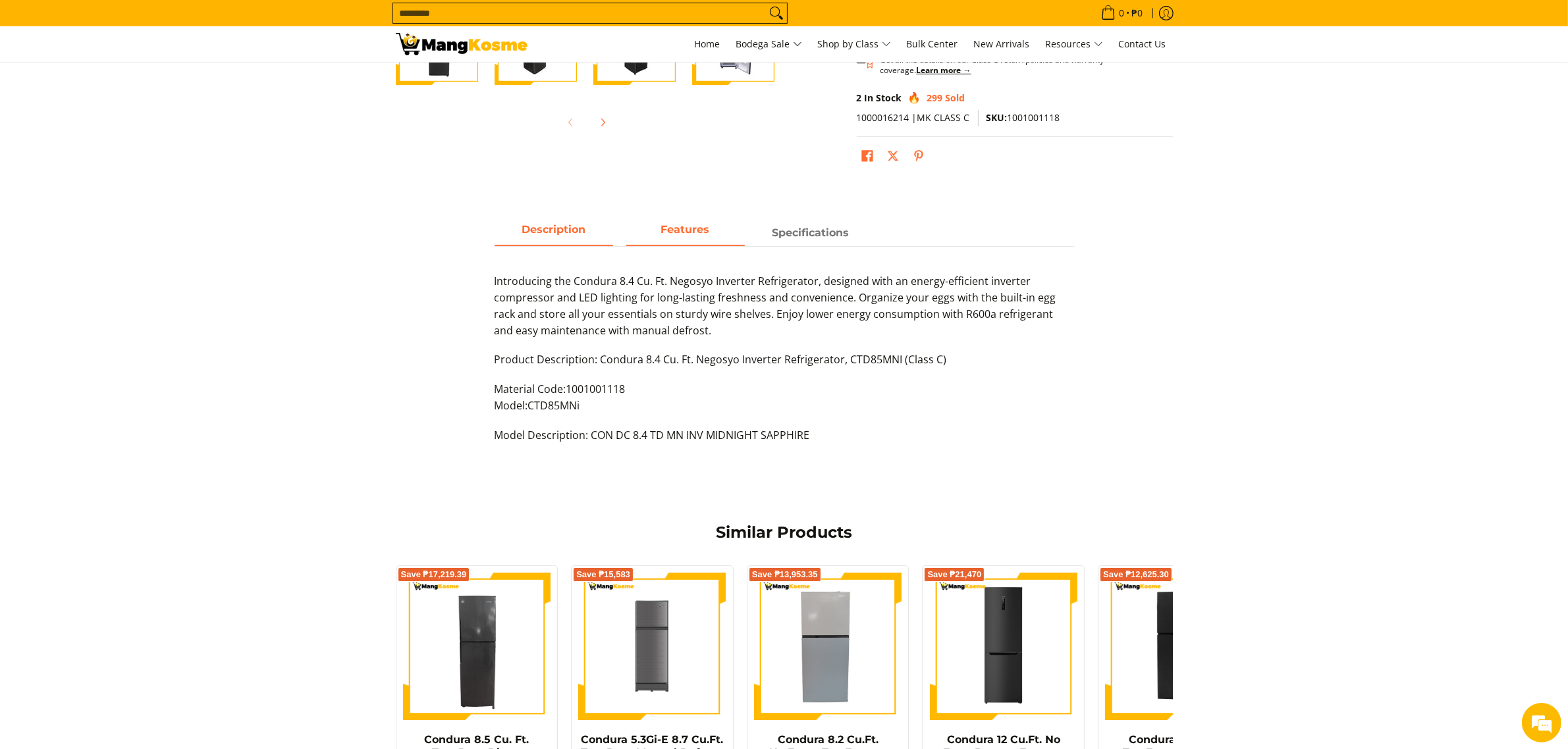
click at [687, 235] on strong "Features" at bounding box center [685, 229] width 49 height 12
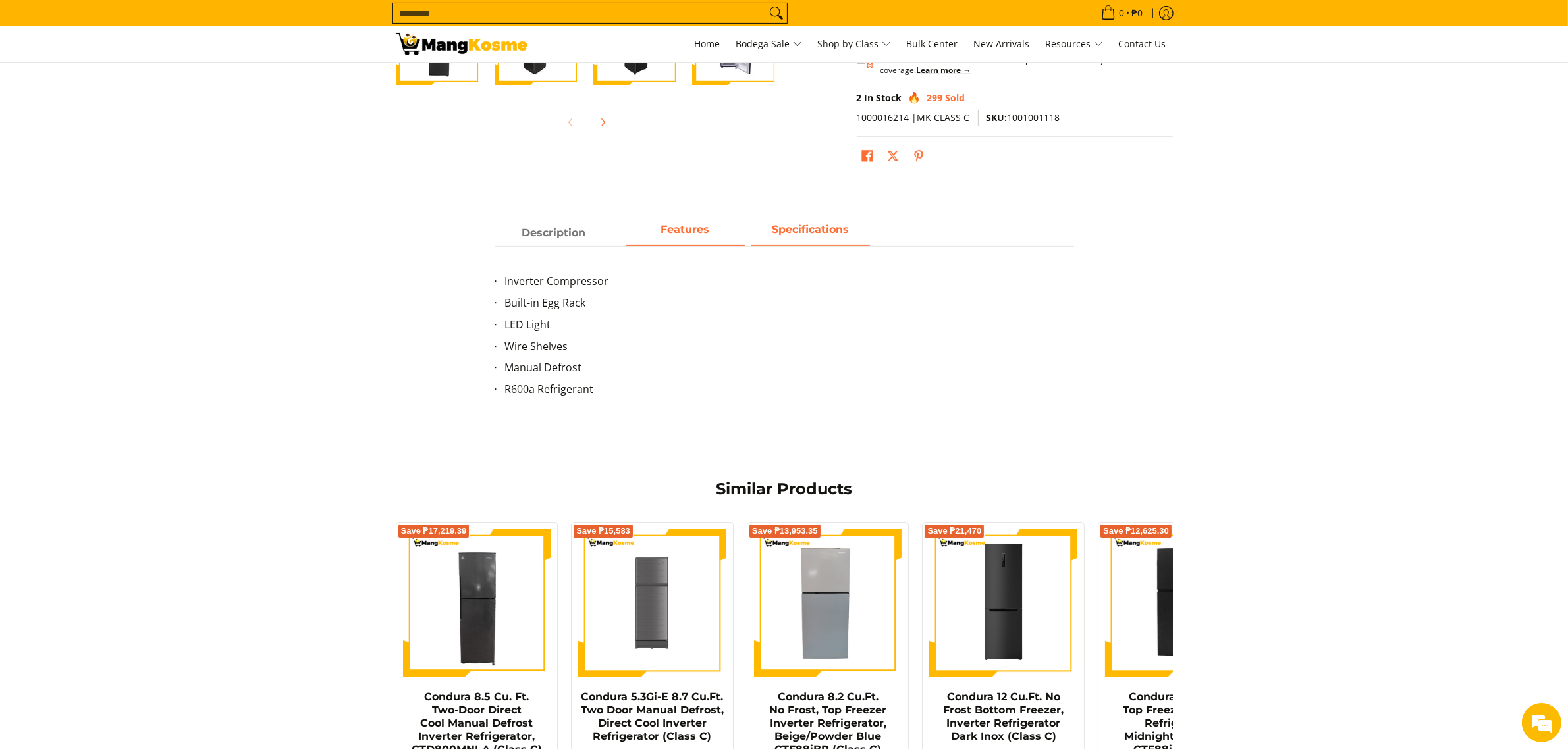
click at [787, 232] on strong "Specifications" at bounding box center [810, 229] width 77 height 12
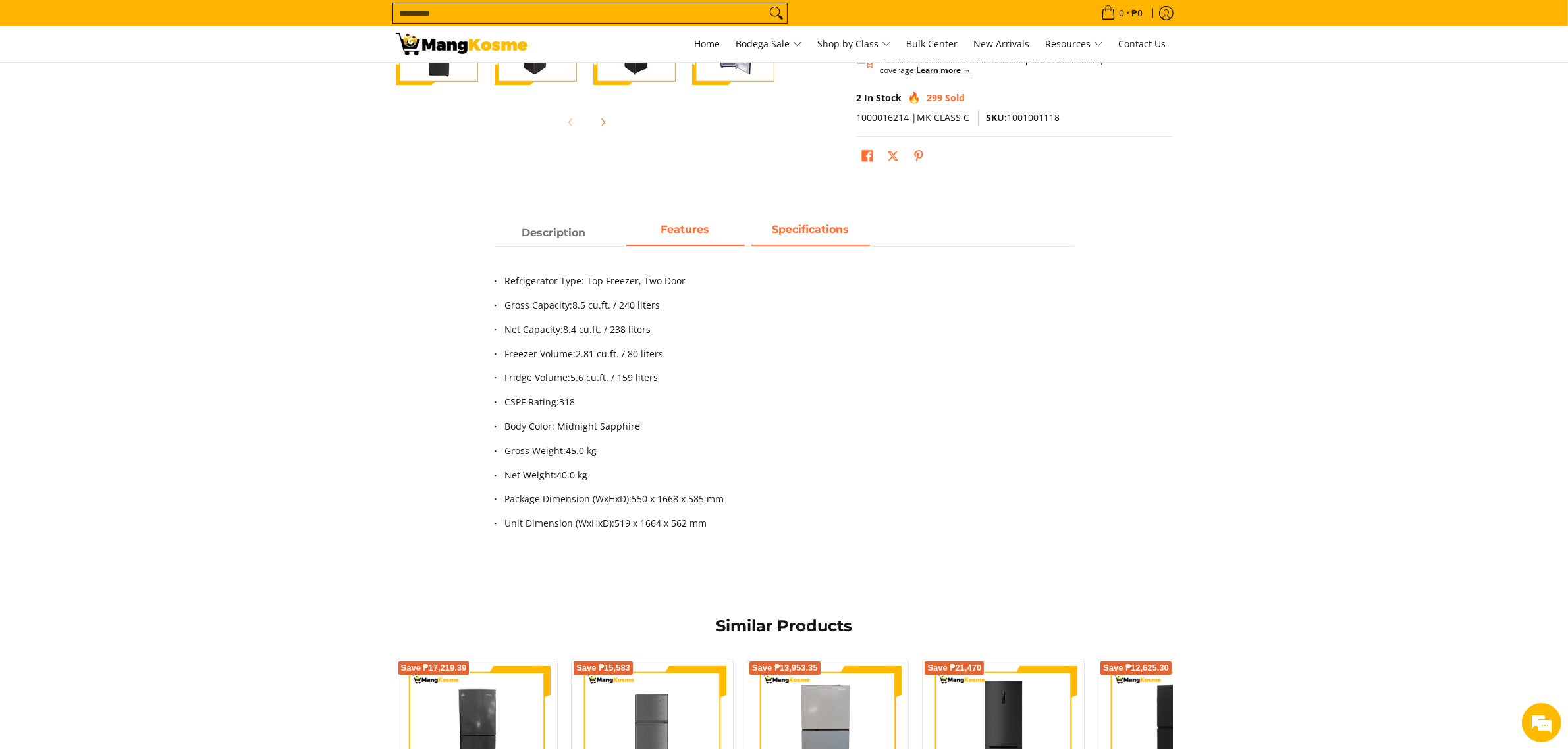
click at [685, 228] on strong "Features" at bounding box center [685, 229] width 49 height 12
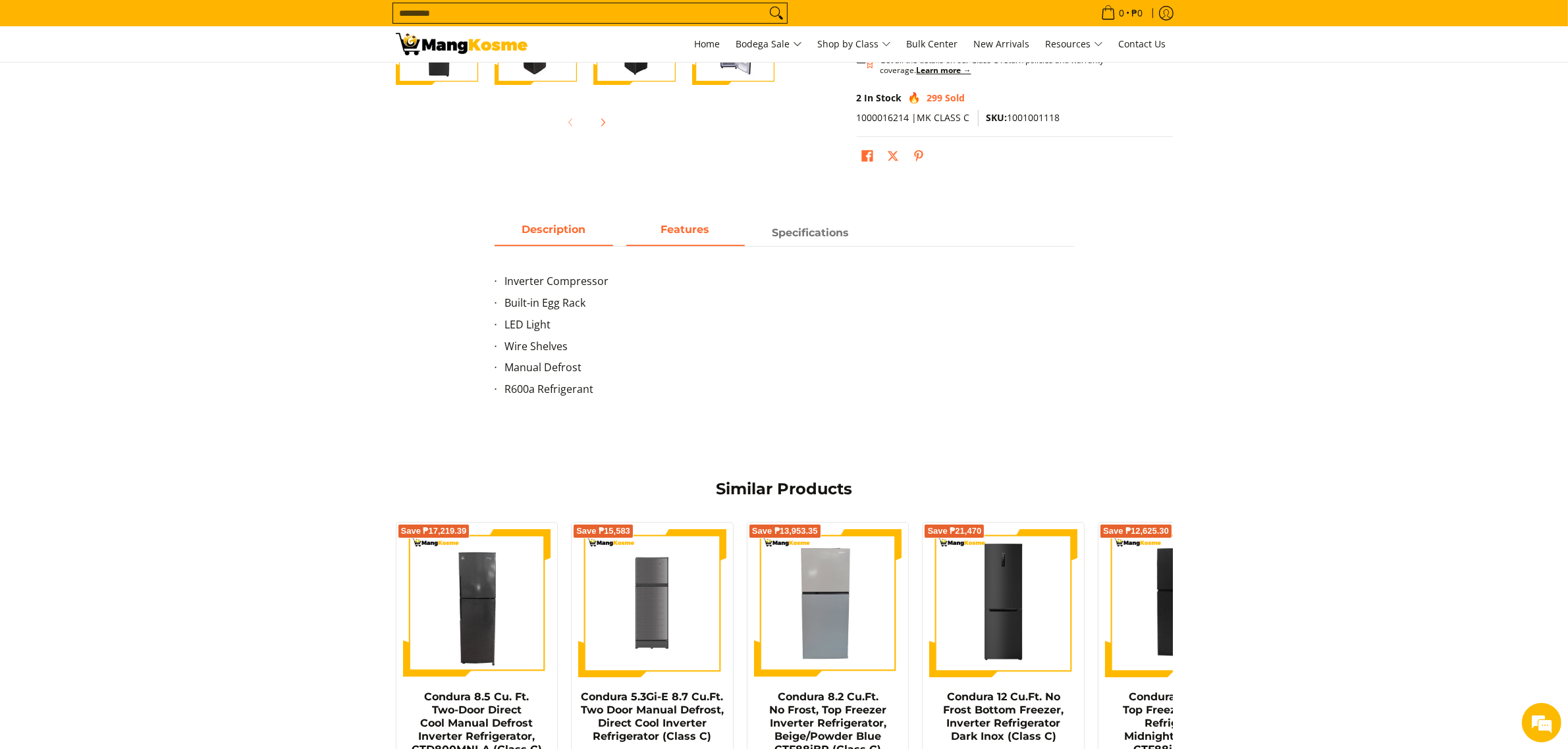
click at [555, 242] on span "Description" at bounding box center [553, 233] width 118 height 24
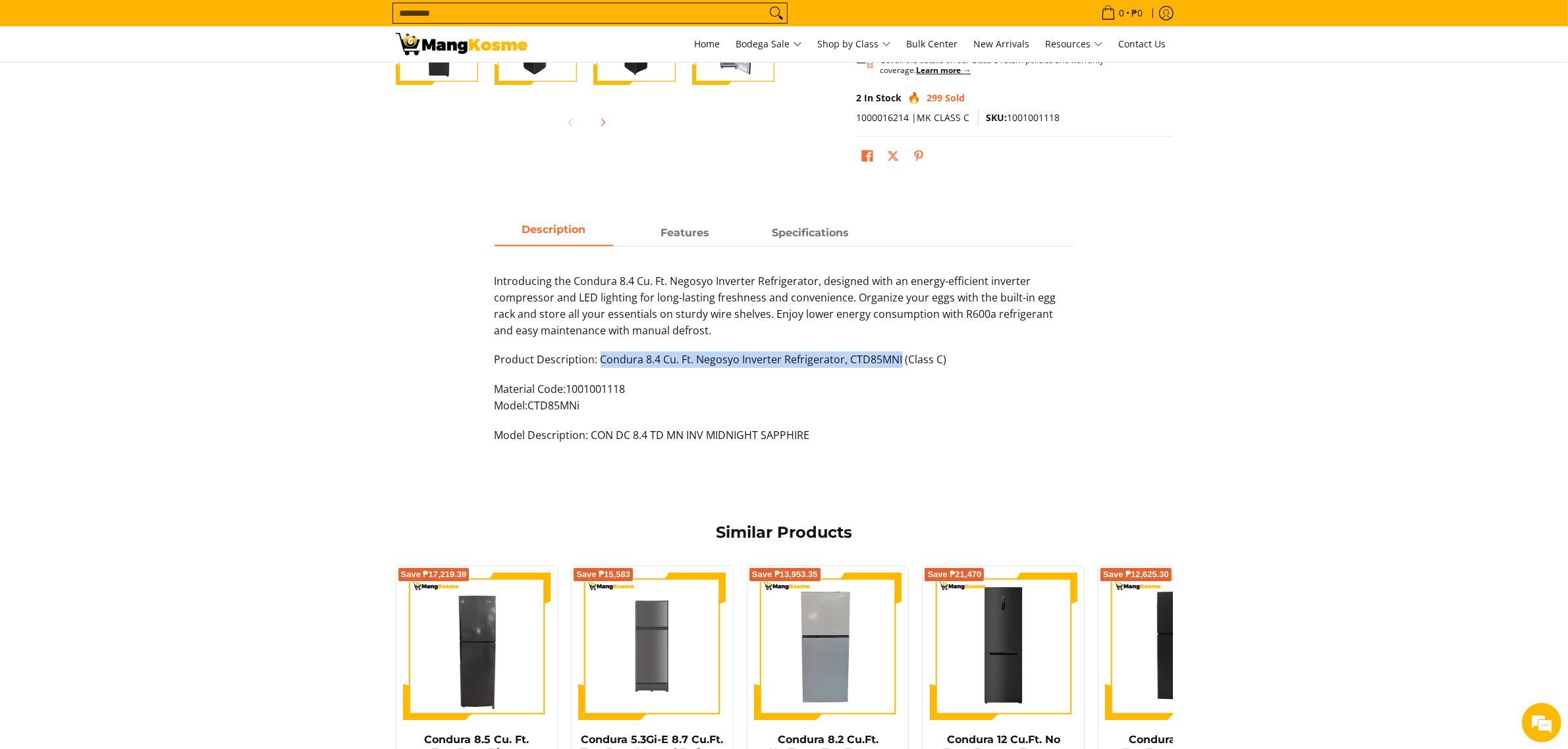
drag, startPoint x: 597, startPoint y: 363, endPoint x: 897, endPoint y: 358, distance: 300.0
click at [897, 358] on p "Product Description: Condura 8.4 Cu. Ft. Negosyo Inverter Refrigerator, CTD85MN…" at bounding box center [784, 366] width 579 height 30
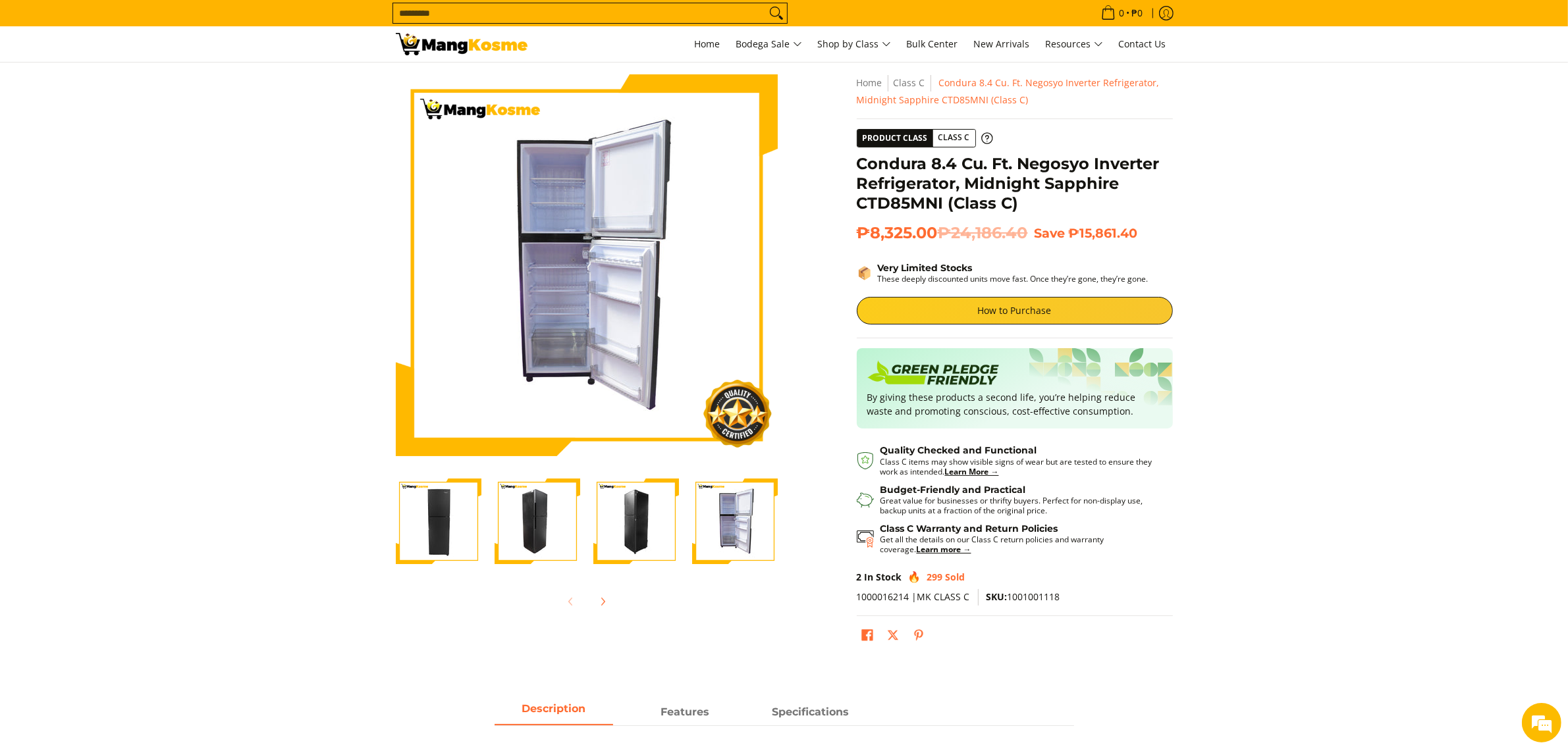
scroll to position [0, 0]
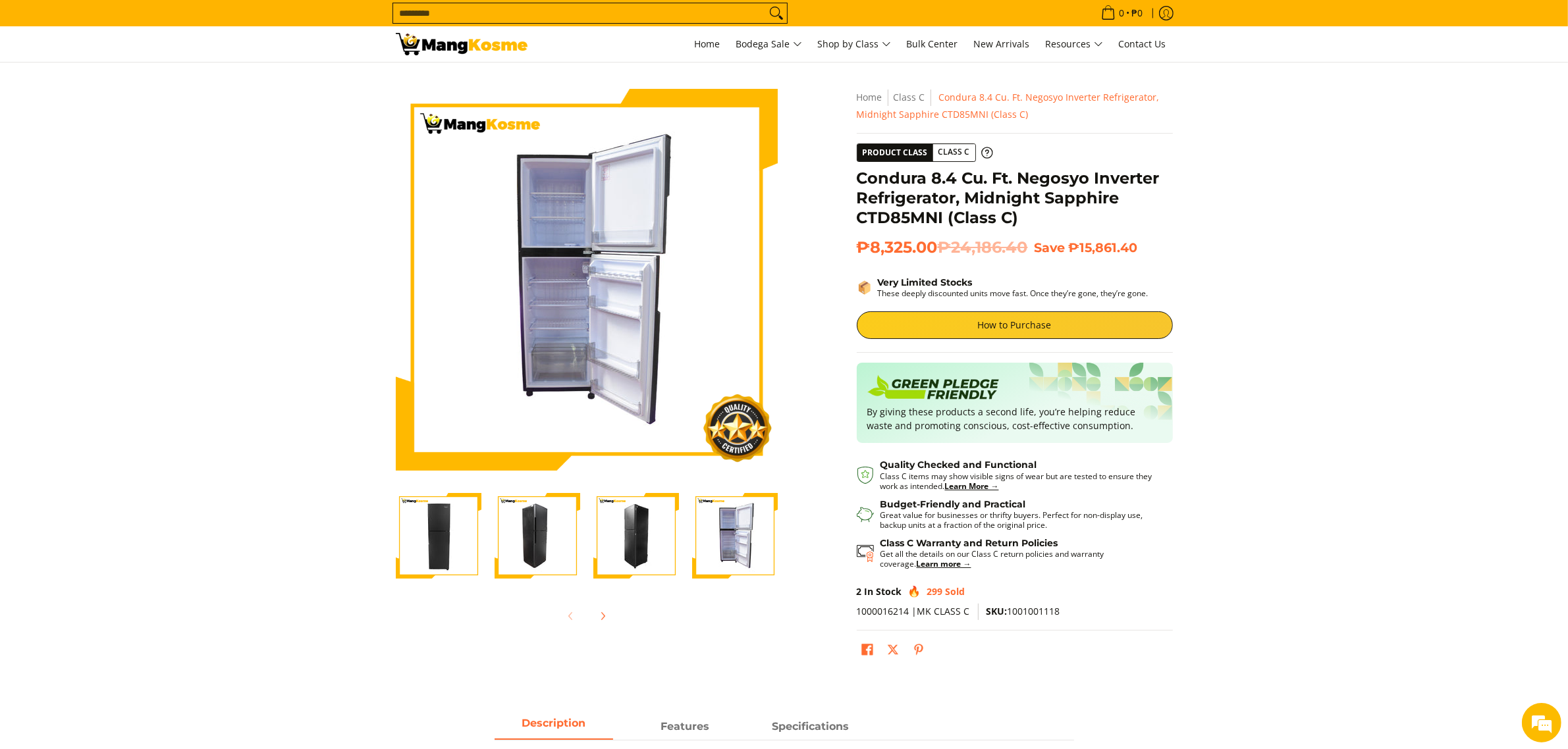
click at [1384, 389] on section "Skip to Main Content Enable zoom Disable zoom Enable zoom Disable zoom Enable z…" at bounding box center [784, 378] width 1568 height 632
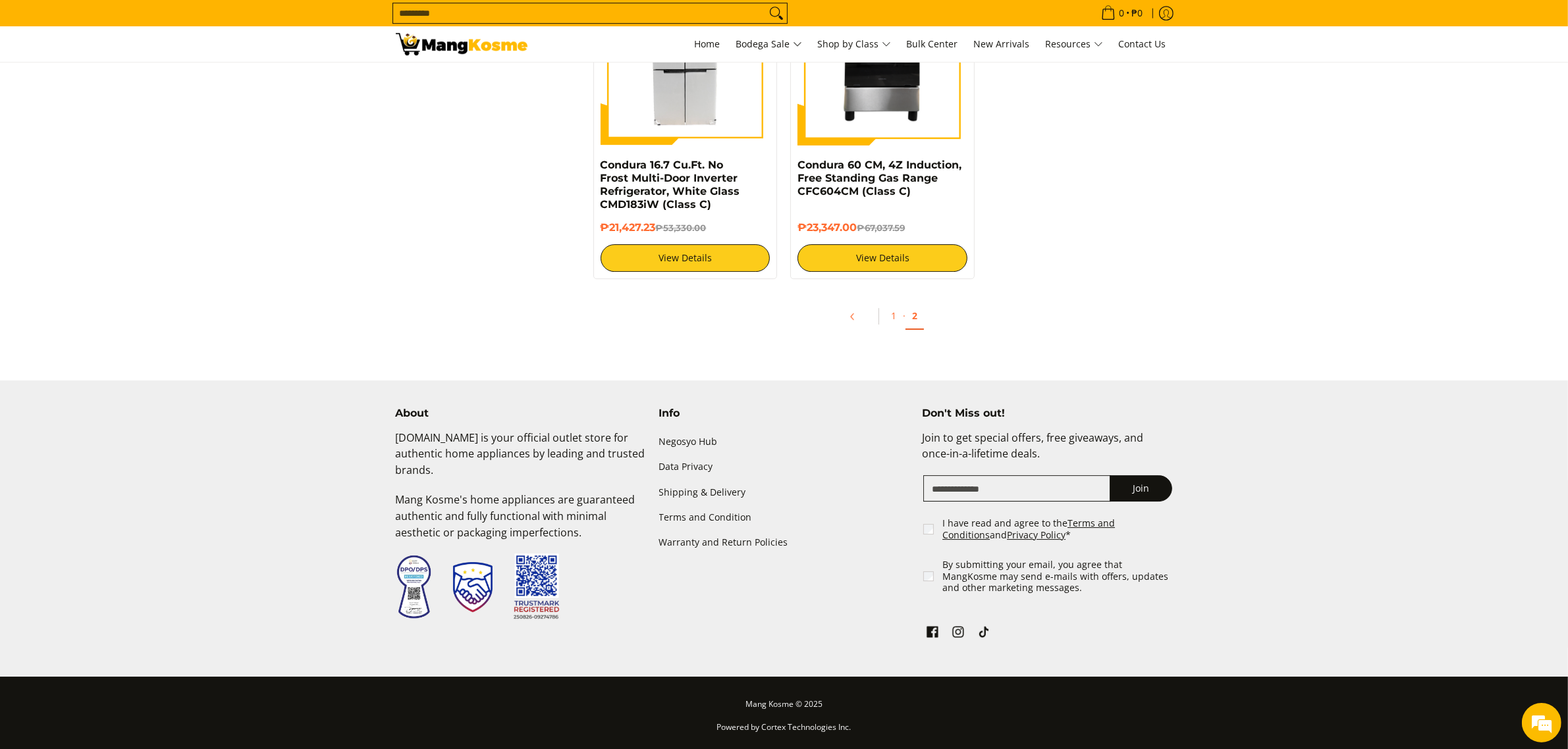
scroll to position [5211, 0]
click at [897, 315] on link "1" at bounding box center [893, 316] width 18 height 27
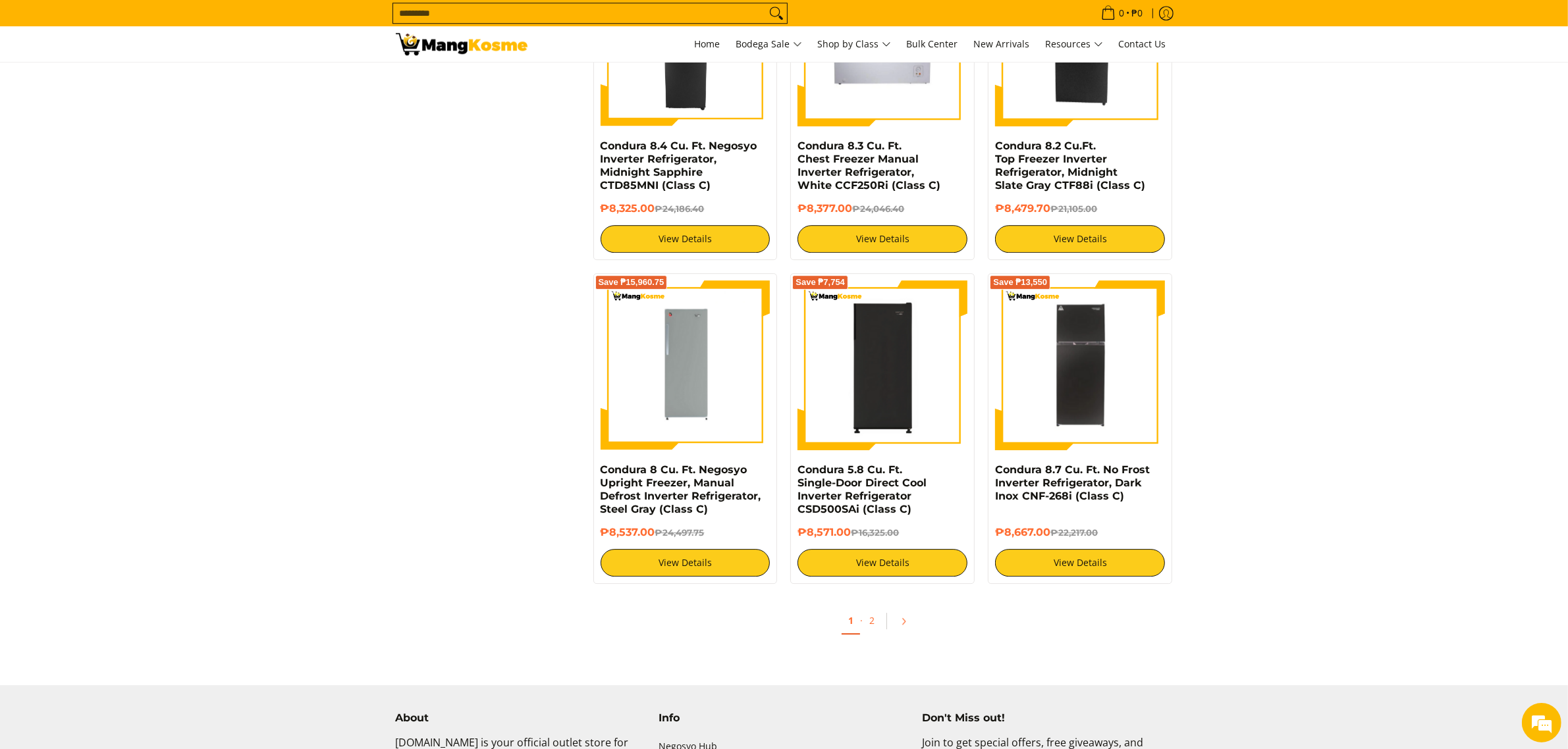
scroll to position [4855, 0]
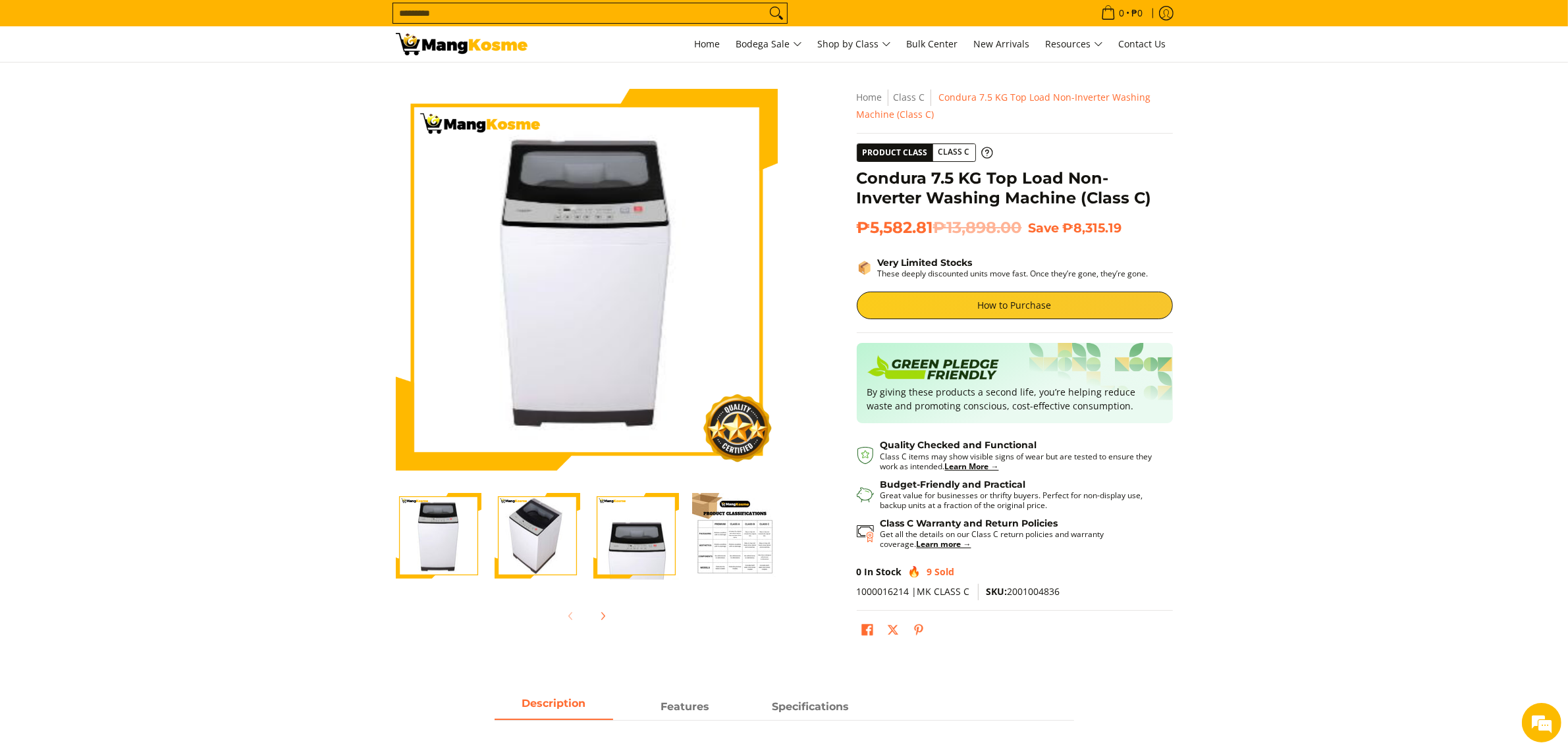
click at [631, 550] on img "Condura 7.5 KG Top Load Non-Inverter Washing Machine (Class C)-3" at bounding box center [636, 536] width 86 height 102
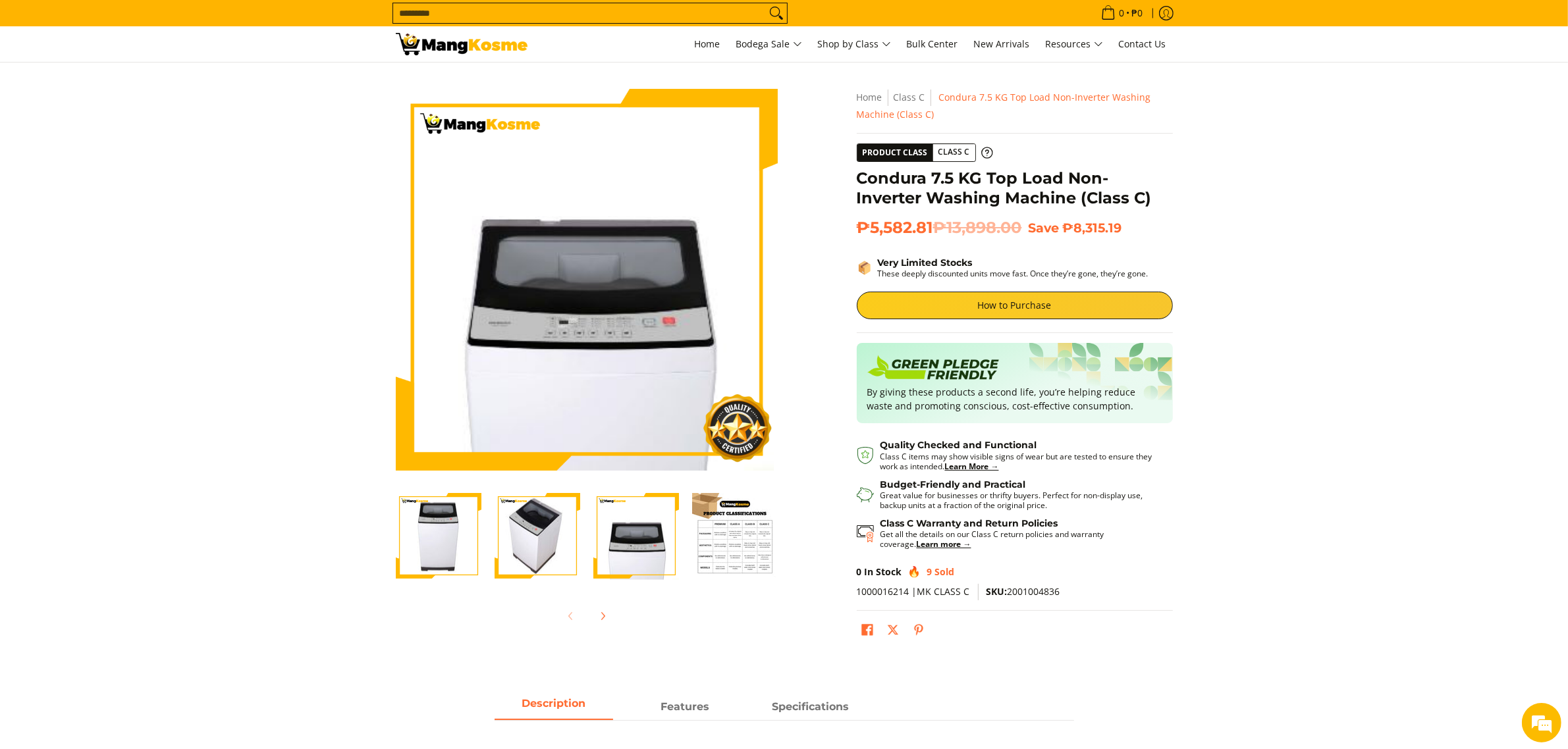
click at [746, 542] on img "Condura 7.5 KG Top Load Non-Inverter Washing Machine (Class C)-4" at bounding box center [735, 536] width 86 height 86
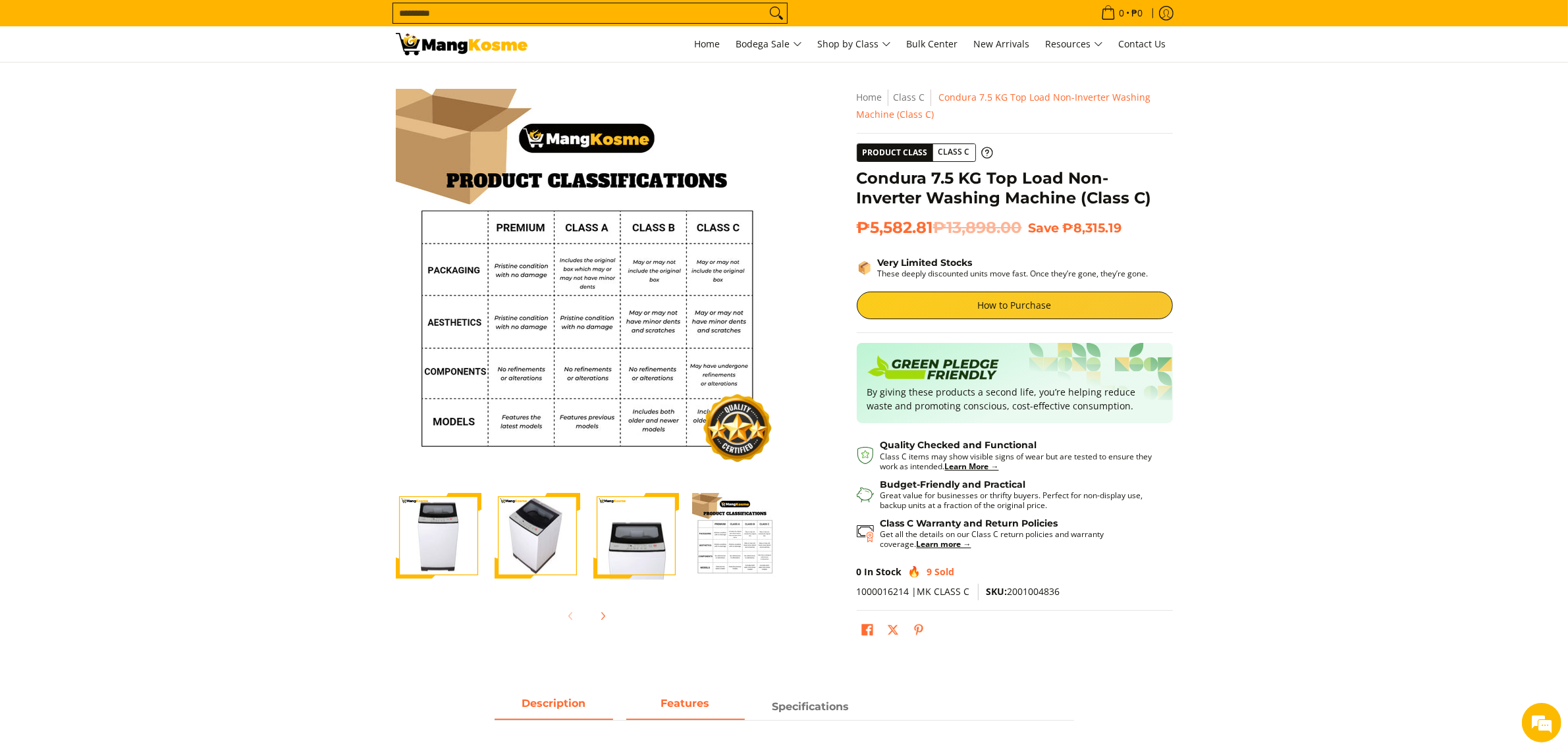
click at [685, 703] on strong "Features" at bounding box center [685, 703] width 49 height 12
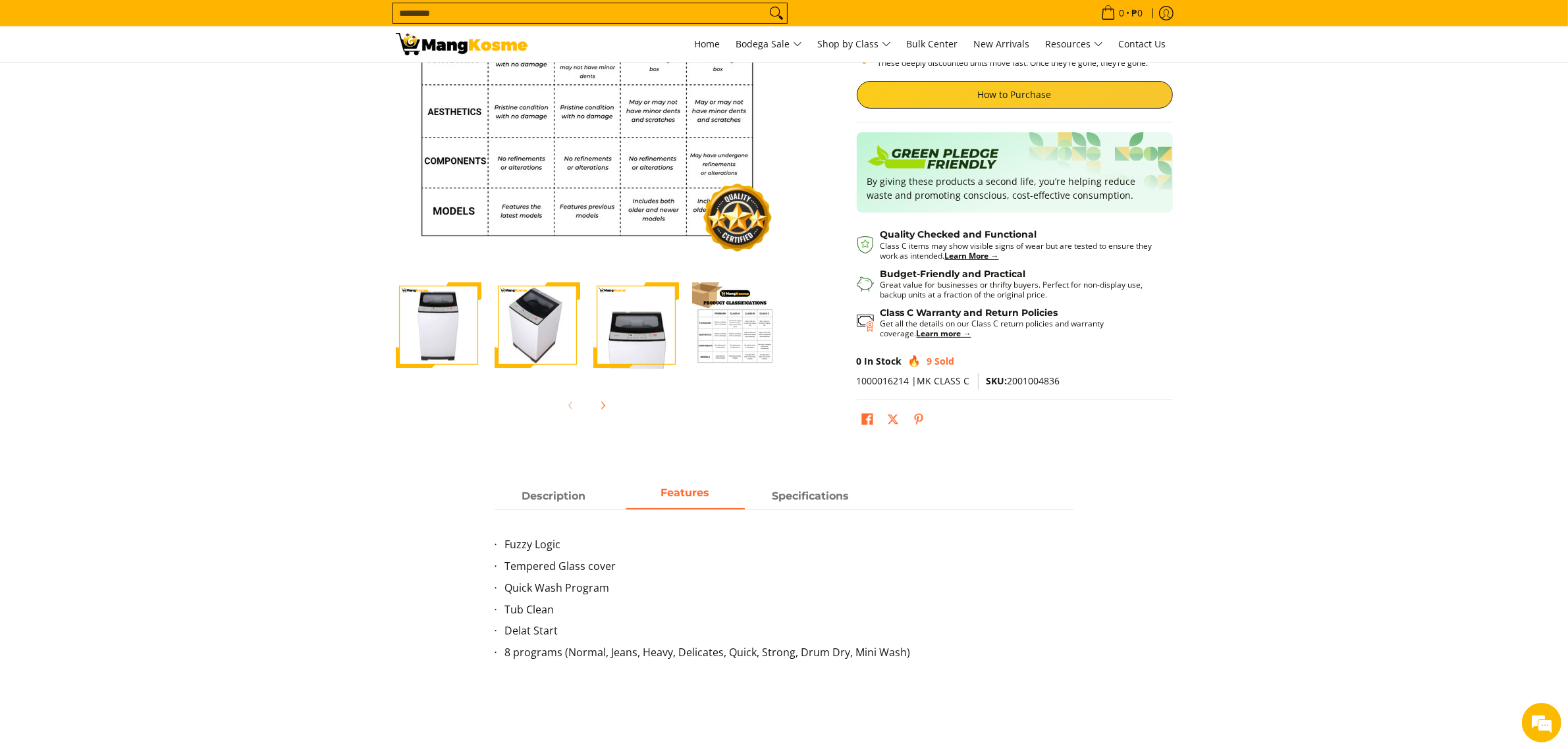
scroll to position [247, 0]
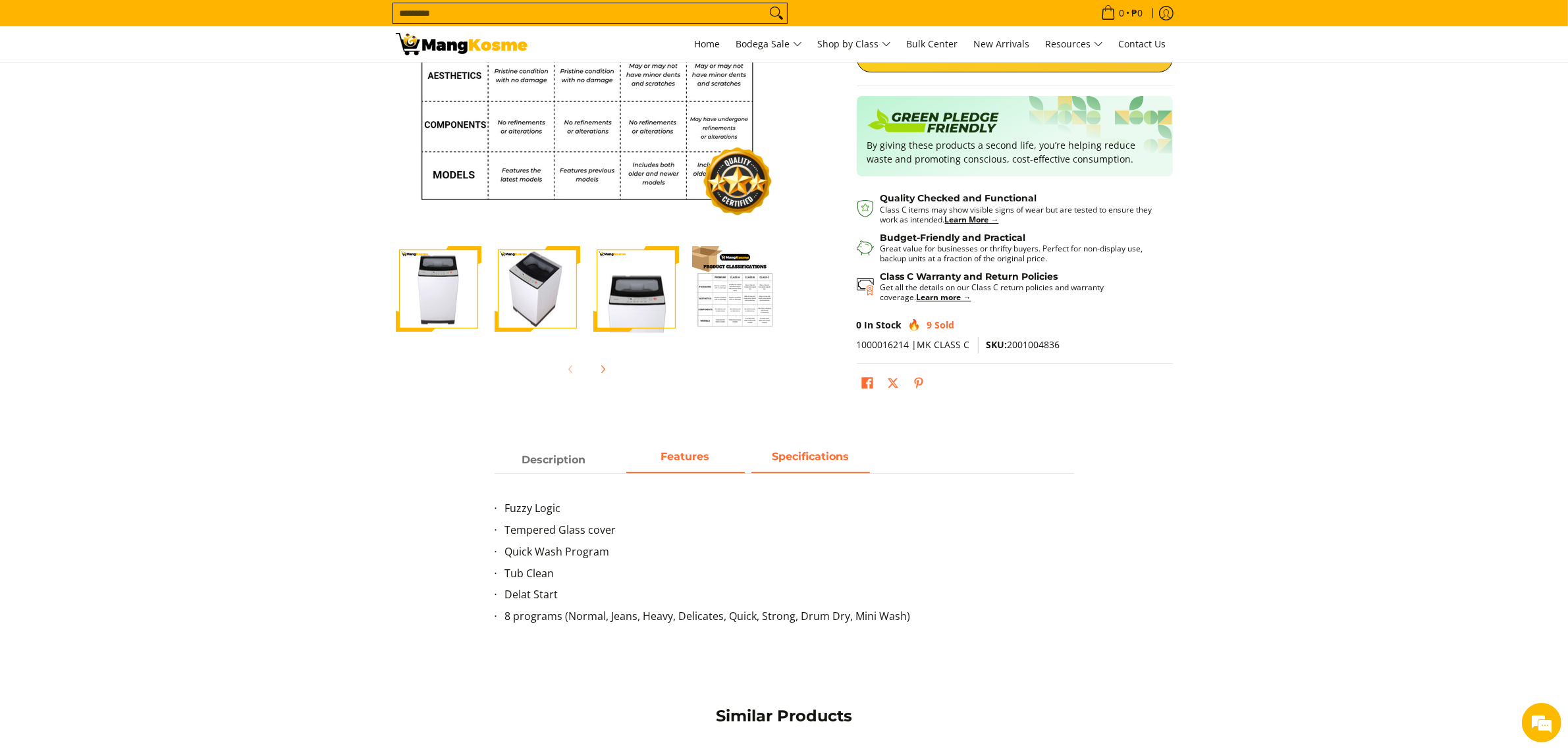
click at [819, 462] on strong "Specifications" at bounding box center [810, 456] width 77 height 12
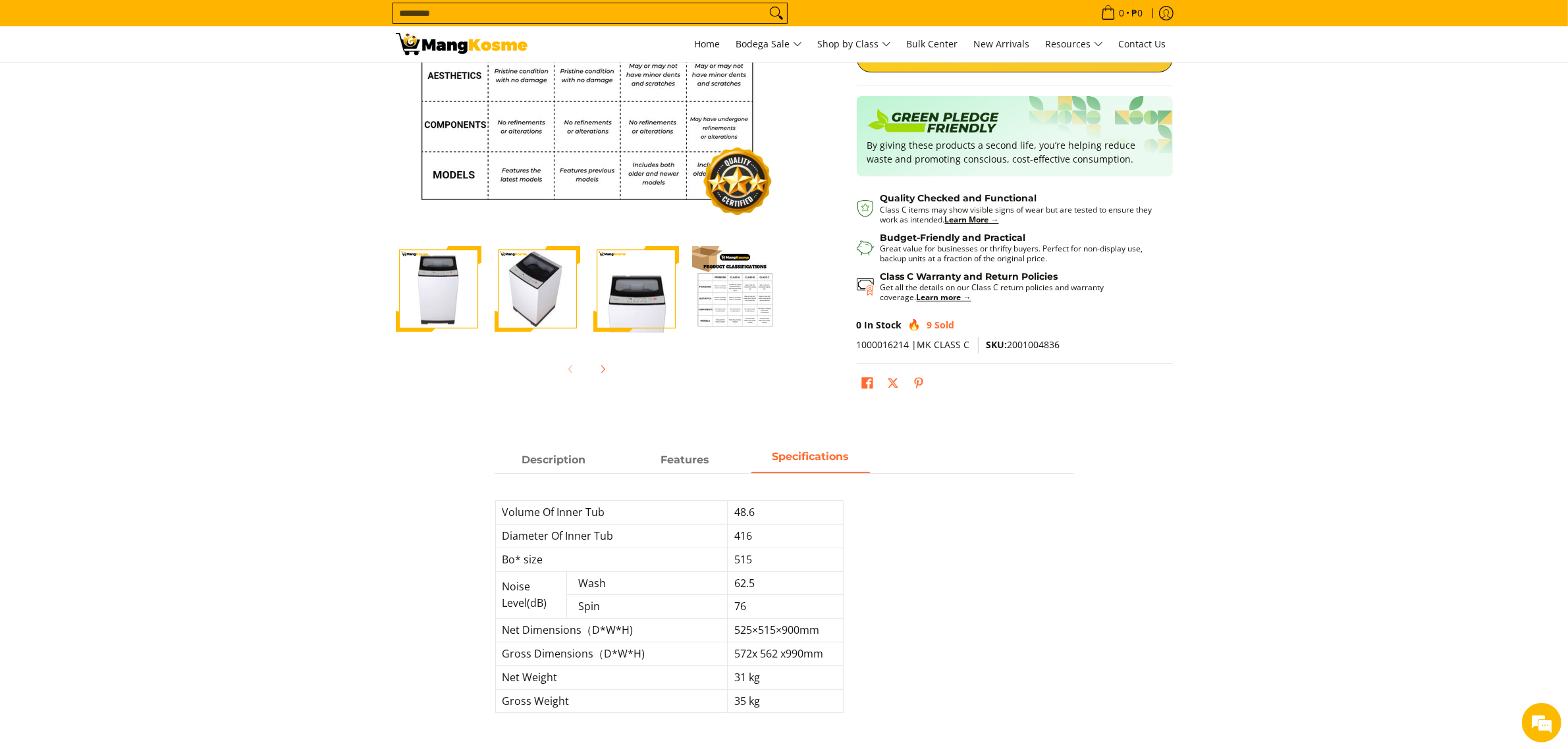
scroll to position [0, 0]
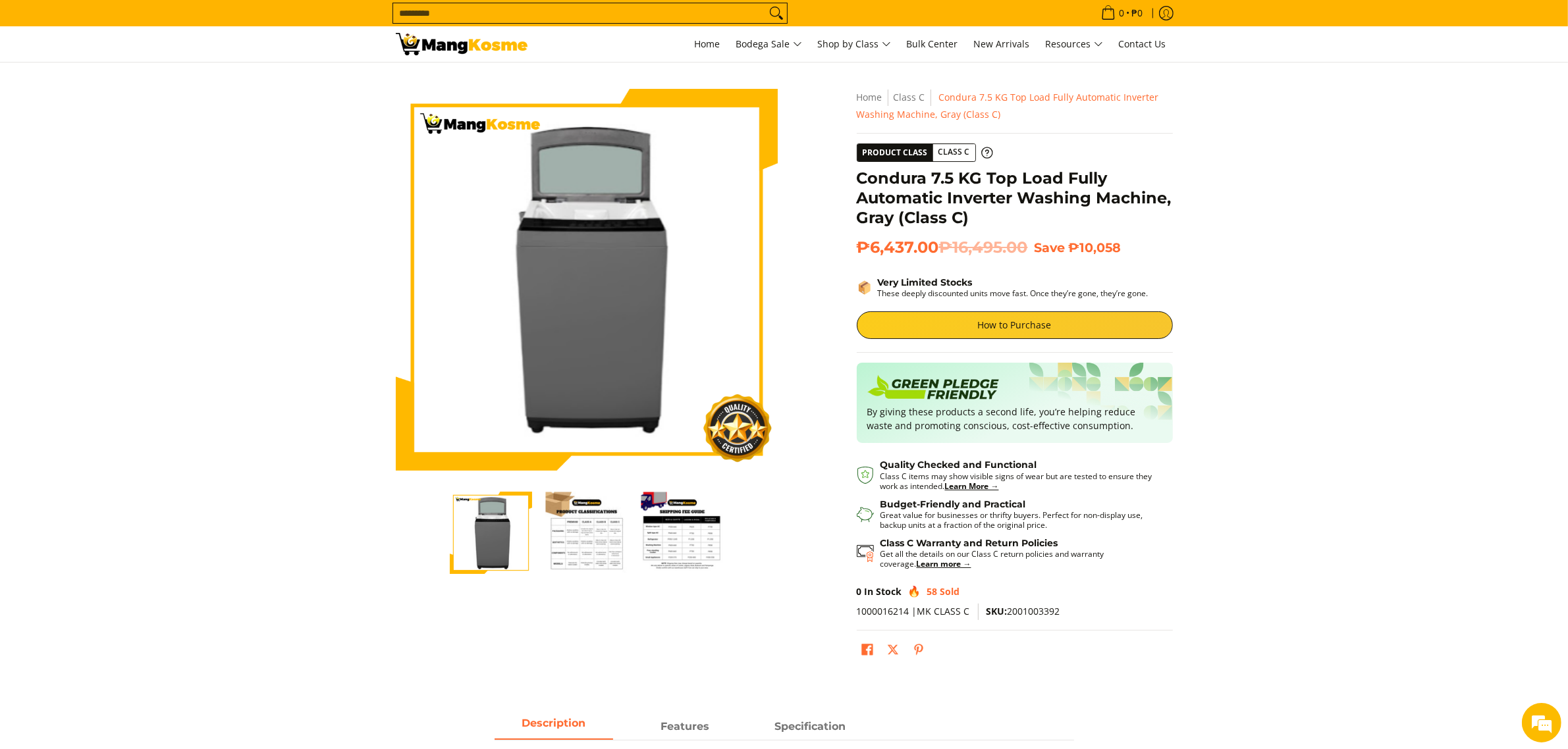
click at [578, 545] on img "Condura 7.5 KG Top Load Fully Automatic Inverter Washing Machine, Gray (Class C…" at bounding box center [586, 533] width 82 height 82
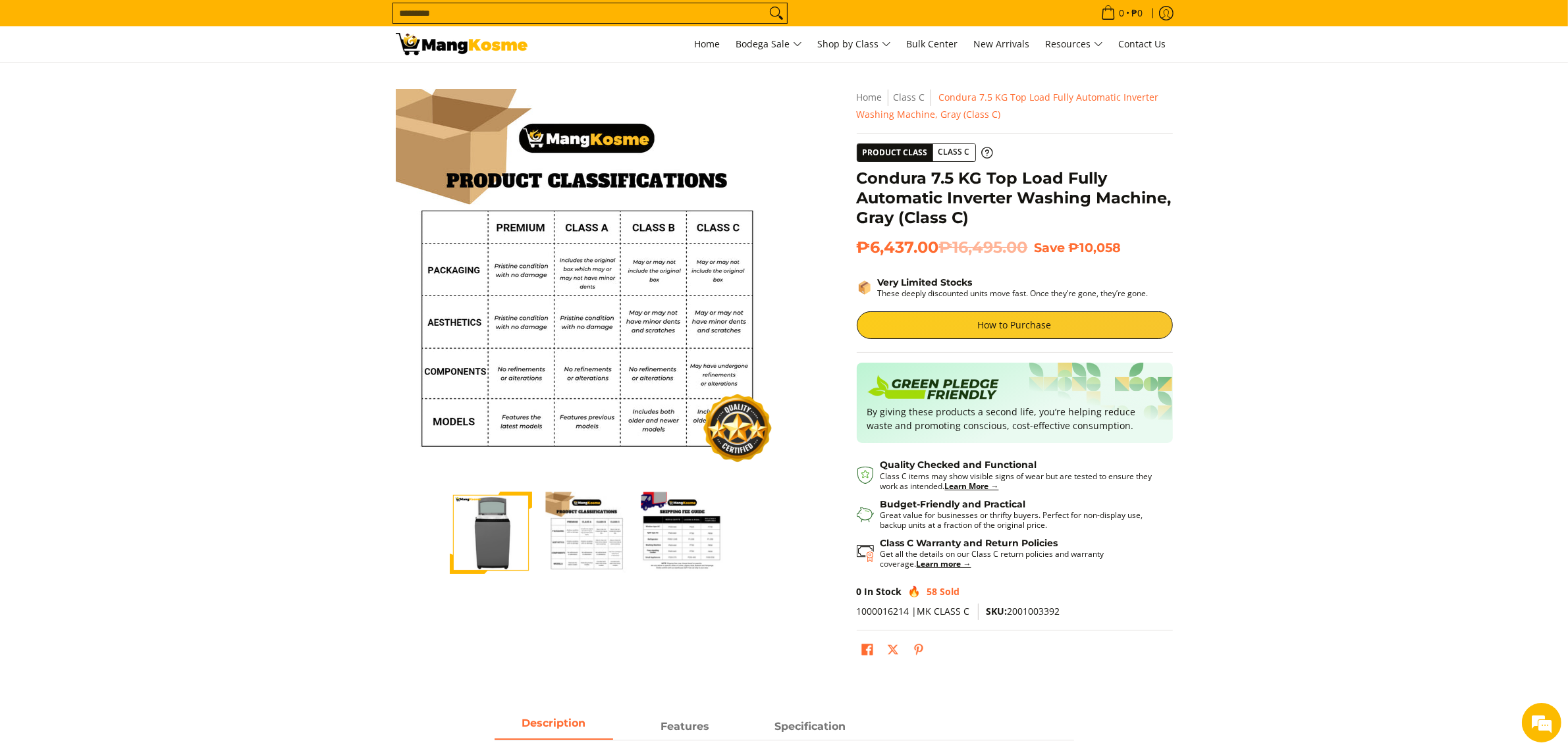
click at [698, 539] on img "Condura 7.5 KG Top Load Fully Automatic Inverter Washing Machine, Gray (Class C…" at bounding box center [682, 533] width 82 height 82
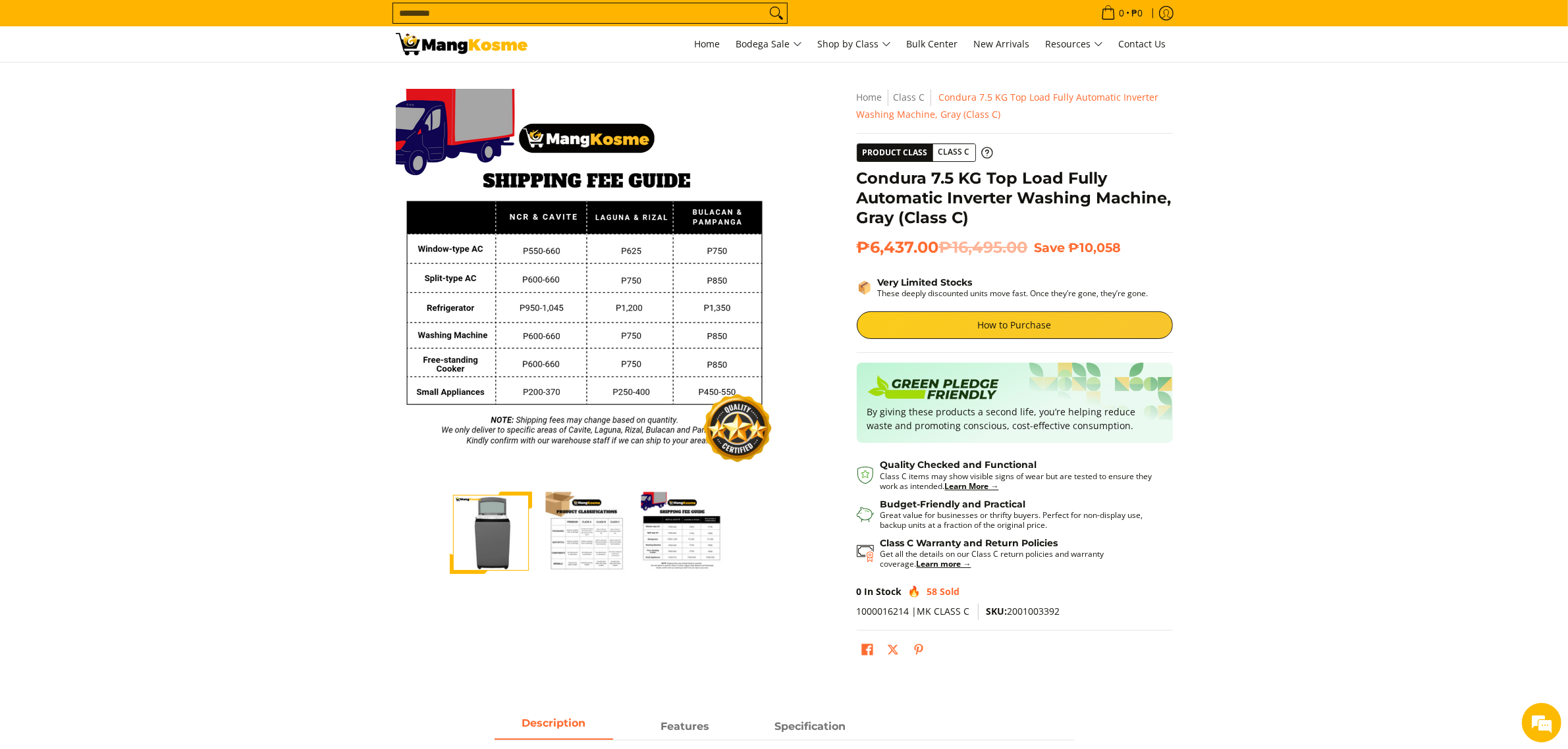
click at [507, 537] on img "condura-7.5kg-fully-automatic-top-load-inverter-washing-machine-class-a-full-vi…" at bounding box center [491, 533] width 82 height 99
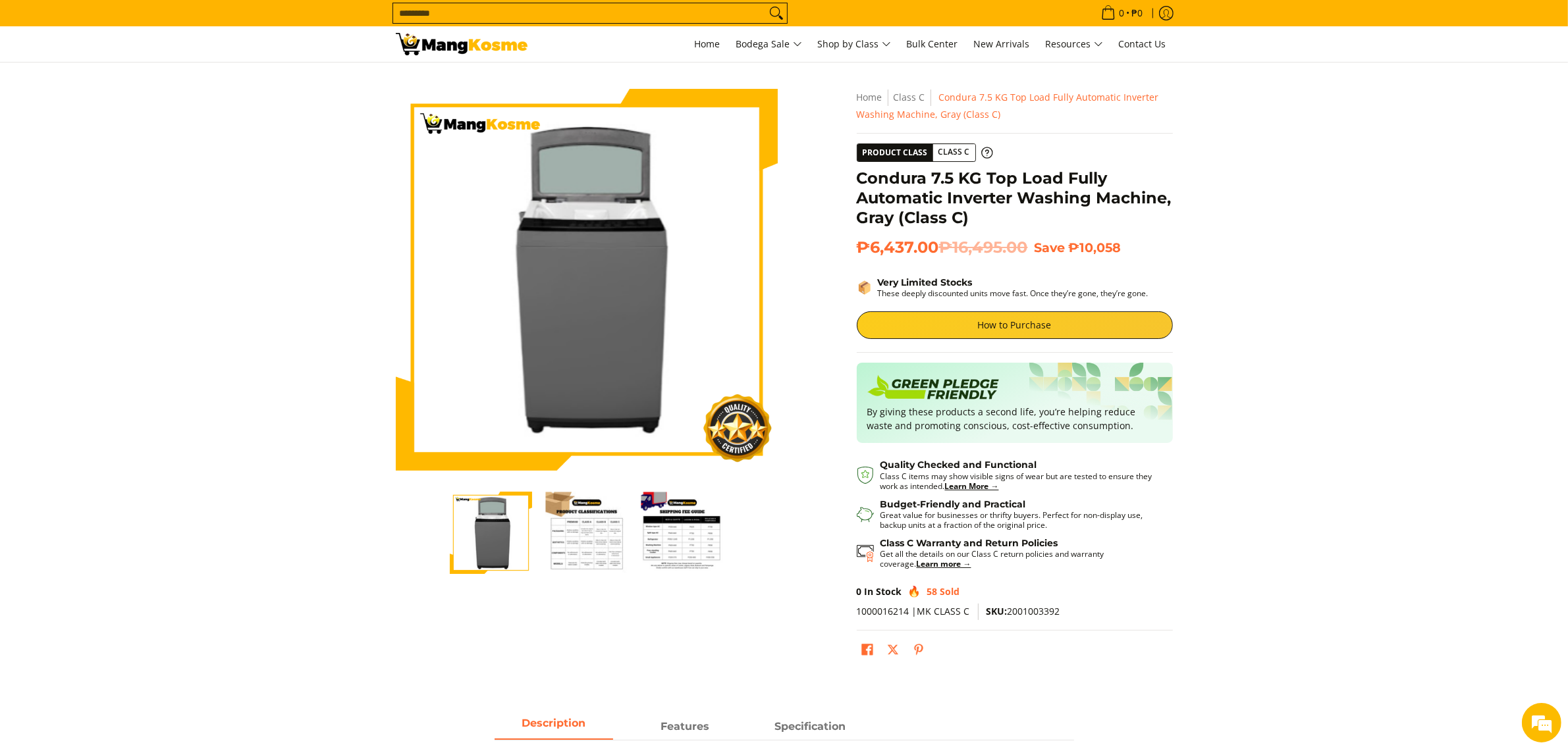
scroll to position [494, 0]
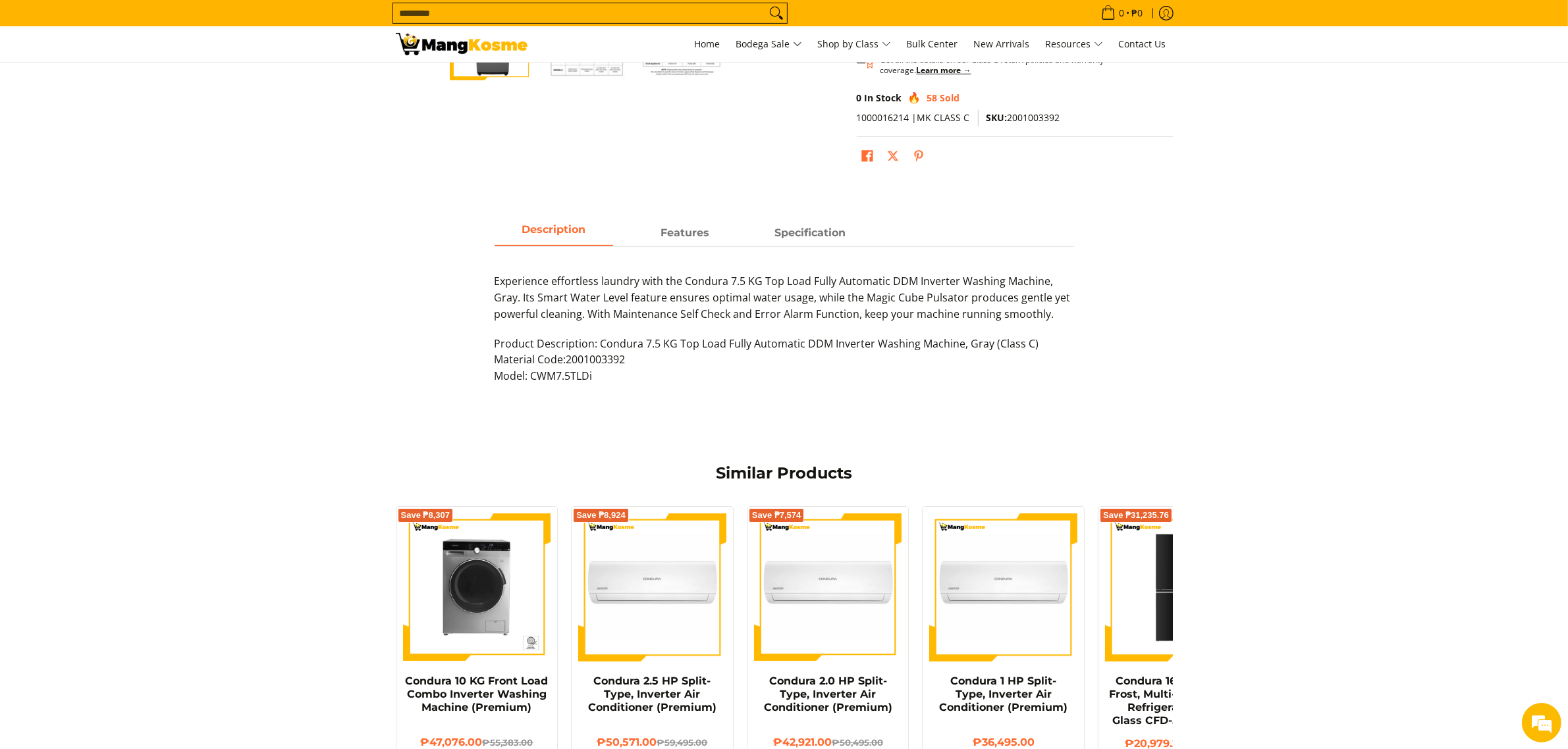
click at [666, 248] on div "Experience effortless laundry with the Condura 7.5 KG Top Load Fully Automatic …" at bounding box center [784, 322] width 579 height 152
click at [670, 237] on span "Features" at bounding box center [685, 233] width 118 height 24
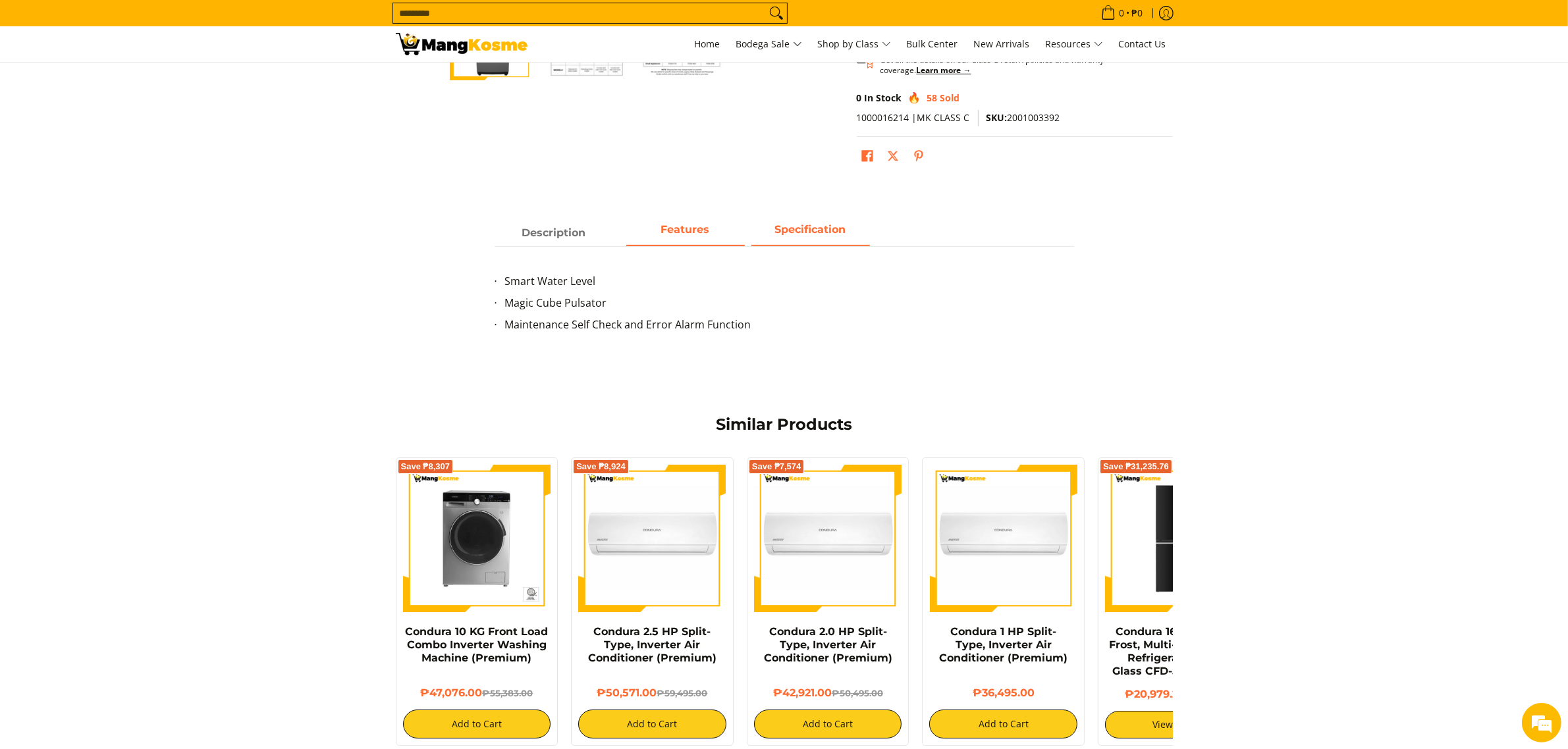
click at [831, 232] on strong "Specification" at bounding box center [811, 229] width 71 height 12
